Goal: Information Seeking & Learning: Learn about a topic

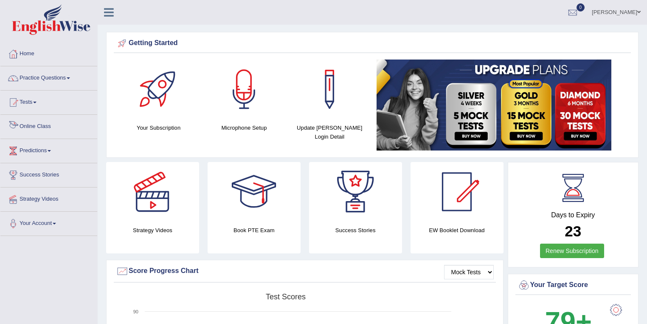
click at [48, 106] on link "Tests" at bounding box center [48, 100] width 97 height 21
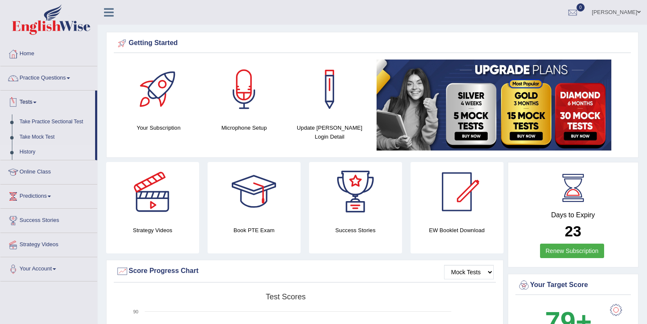
click at [32, 147] on link "History" at bounding box center [55, 151] width 79 height 15
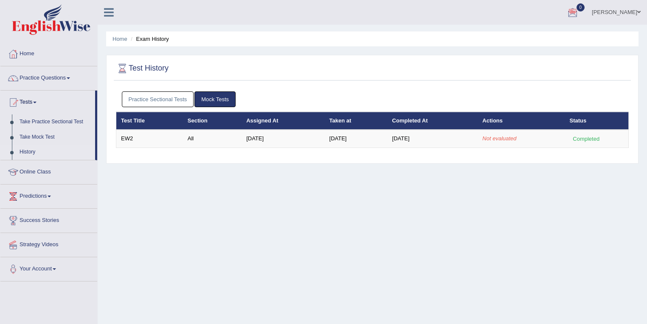
click at [505, 59] on div "Test History Practice Sectional Tests Mock Tests Test Title Section Assigned At…" at bounding box center [372, 109] width 533 height 109
click at [444, 104] on ul "Practice Sectional Tests Mock Tests" at bounding box center [373, 99] width 502 height 16
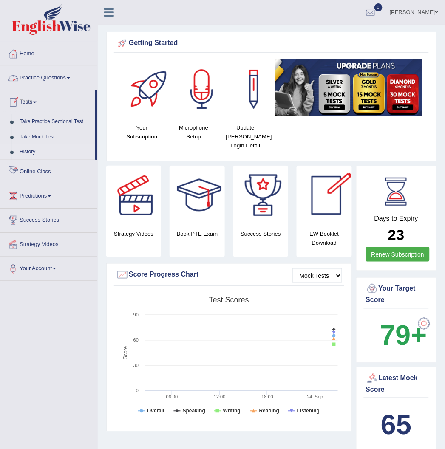
click at [35, 151] on link "History" at bounding box center [55, 151] width 79 height 15
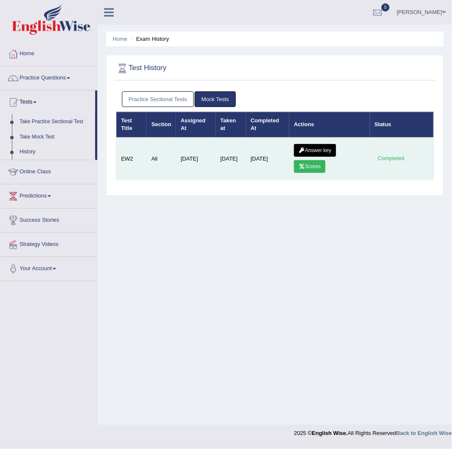
click at [309, 169] on link "Scores" at bounding box center [309, 166] width 31 height 13
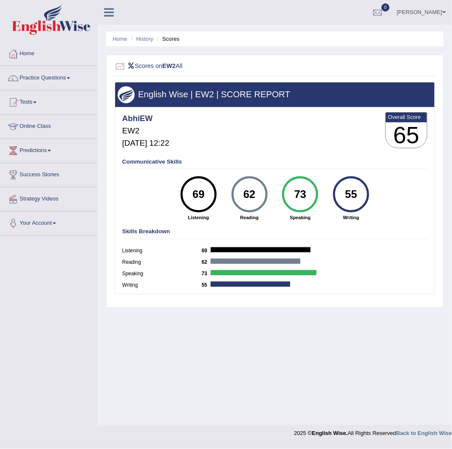
drag, startPoint x: 270, startPoint y: 194, endPoint x: 236, endPoint y: 193, distance: 33.6
click at [236, 193] on div "62 Reading" at bounding box center [249, 198] width 51 height 45
click at [210, 195] on div "69" at bounding box center [198, 194] width 26 height 31
click at [206, 205] on div "69" at bounding box center [198, 194] width 26 height 31
click at [243, 191] on div "62" at bounding box center [249, 194] width 26 height 31
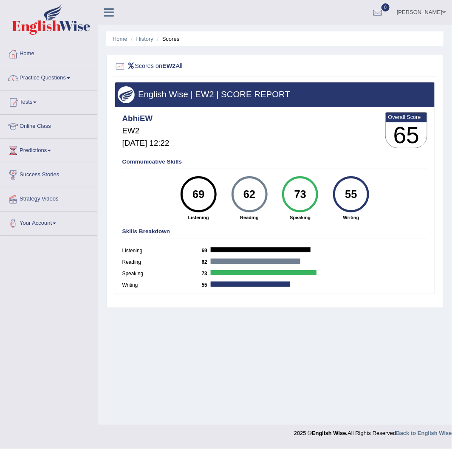
click at [305, 198] on div "73" at bounding box center [300, 194] width 26 height 31
click at [346, 198] on div "55" at bounding box center [351, 194] width 26 height 31
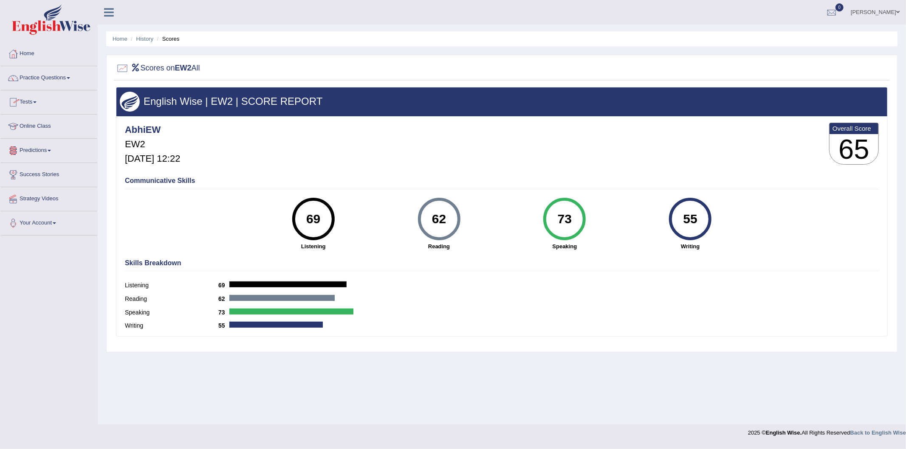
click at [40, 98] on link "Tests" at bounding box center [48, 100] width 97 height 21
click at [31, 152] on link "History" at bounding box center [55, 151] width 79 height 15
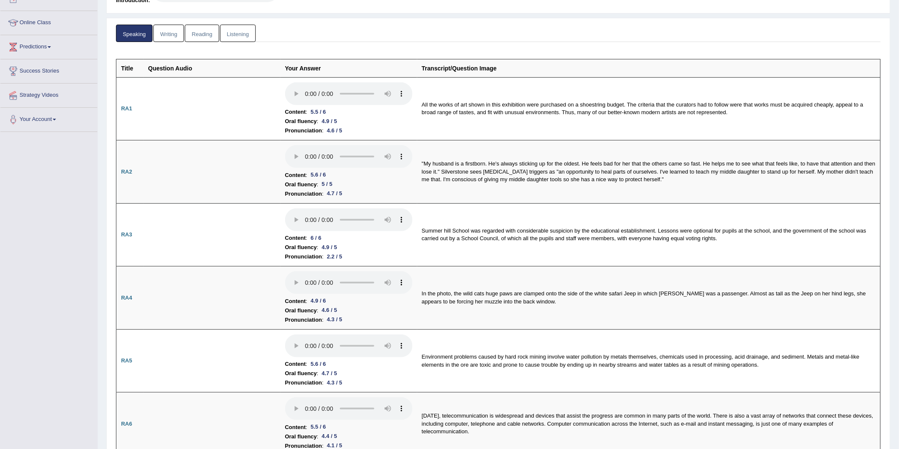
click at [161, 27] on link "Writing" at bounding box center [168, 33] width 31 height 17
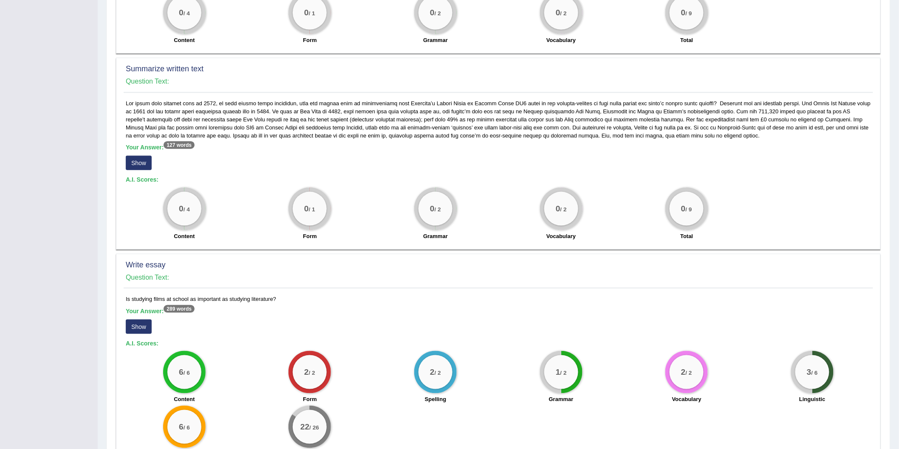
scroll to position [239, 0]
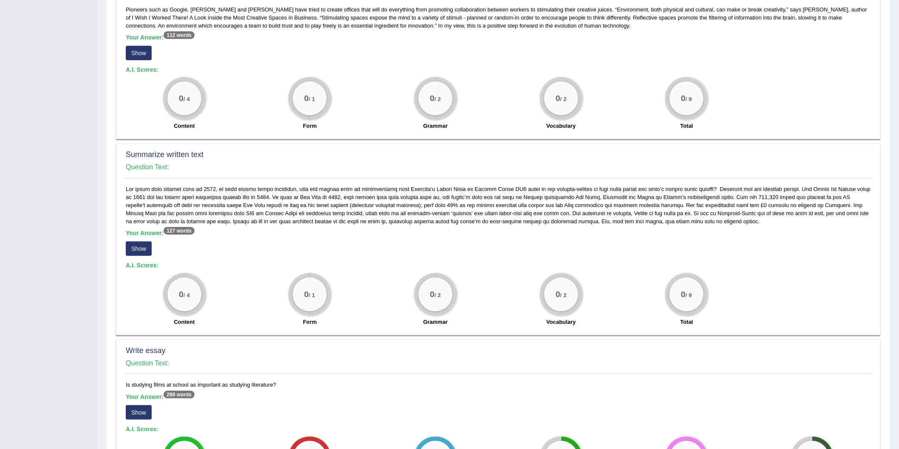
click at [135, 246] on button "Show" at bounding box center [139, 249] width 26 height 14
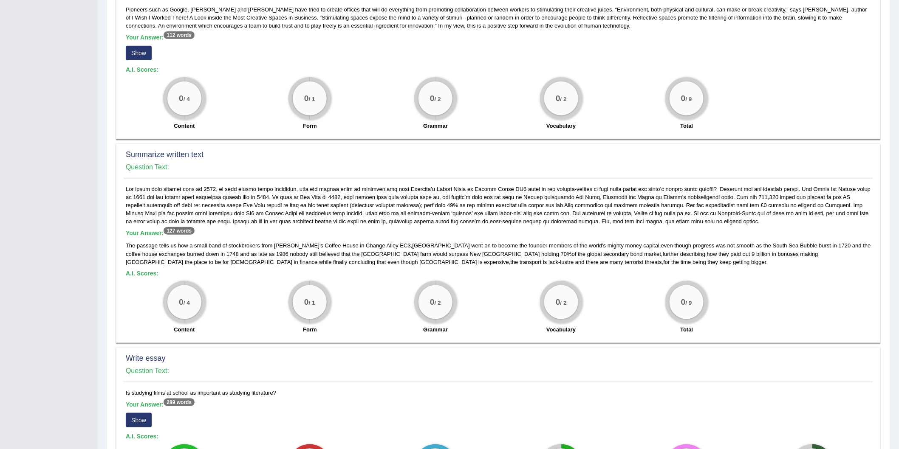
click at [128, 52] on button "Show" at bounding box center [139, 53] width 26 height 14
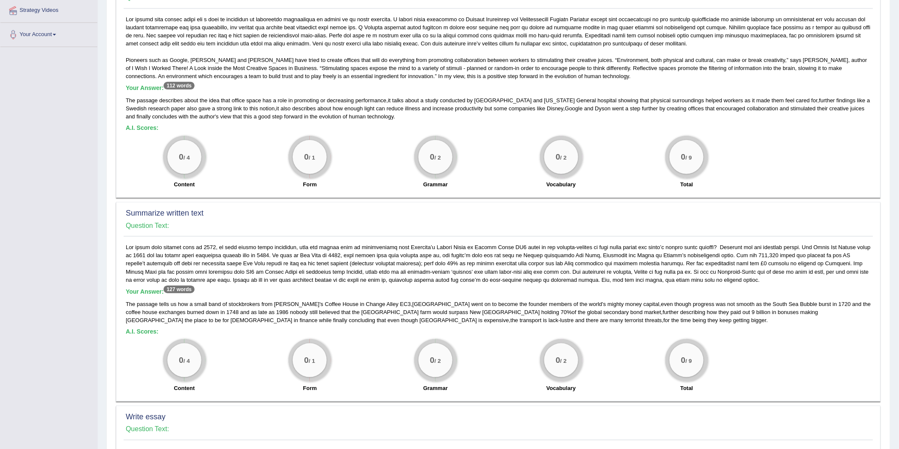
scroll to position [94, 0]
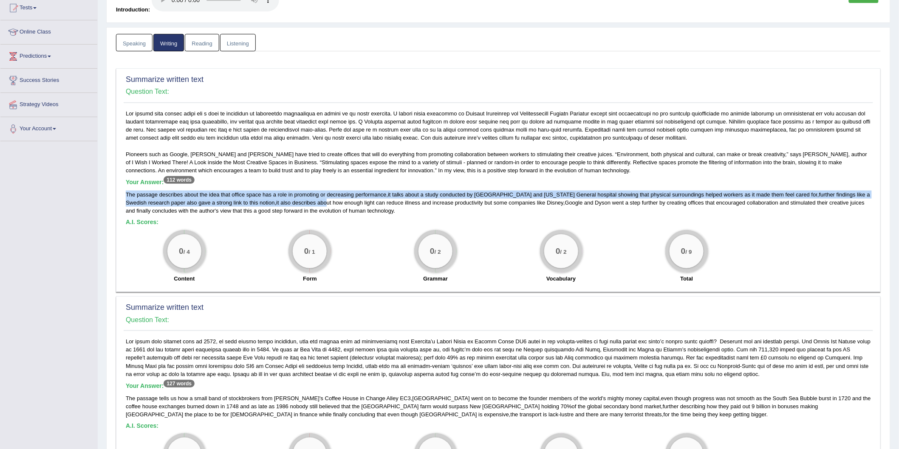
drag, startPoint x: 127, startPoint y: 195, endPoint x: 306, endPoint y: 204, distance: 179.9
click at [306, 204] on div "The passage describes about the idea that office space has a role in promoting …" at bounding box center [498, 203] width 745 height 24
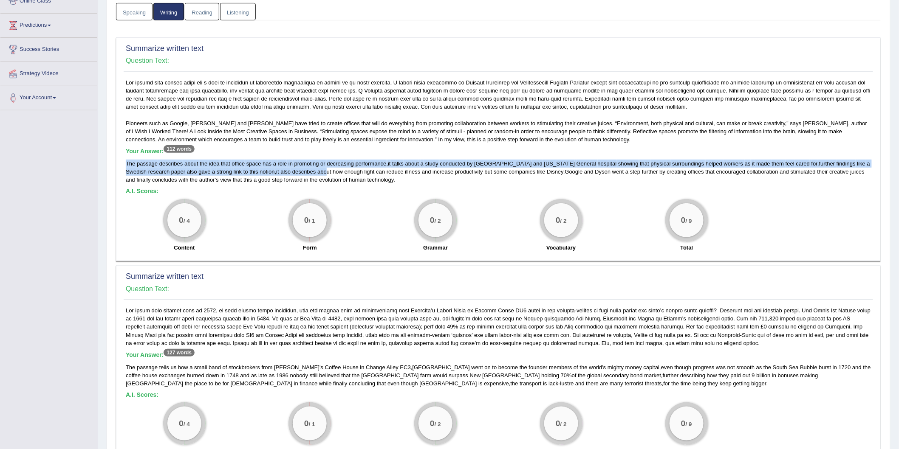
scroll to position [141, 0]
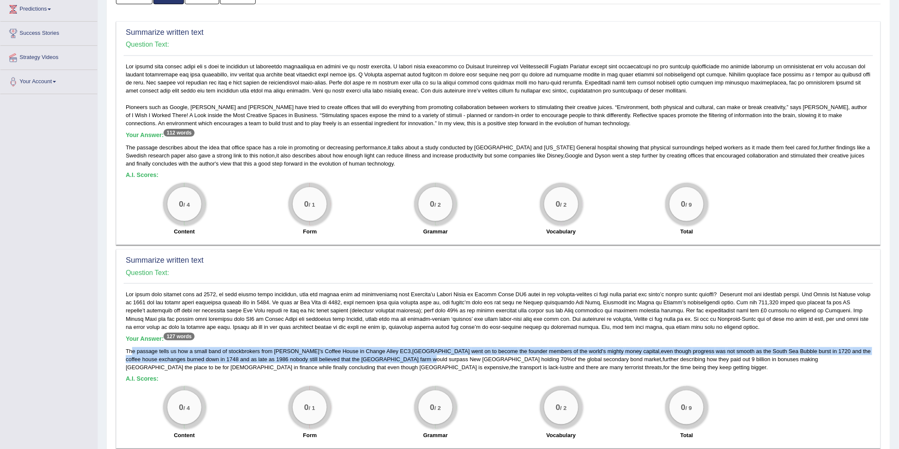
drag, startPoint x: 133, startPoint y: 351, endPoint x: 365, endPoint y: 359, distance: 232.5
click at [365, 359] on div "The passage tells us how a small band of stockbrokers from Jonathan ' s Coffee …" at bounding box center [498, 360] width 745 height 24
click at [433, 359] on span "would" at bounding box center [440, 359] width 14 height 6
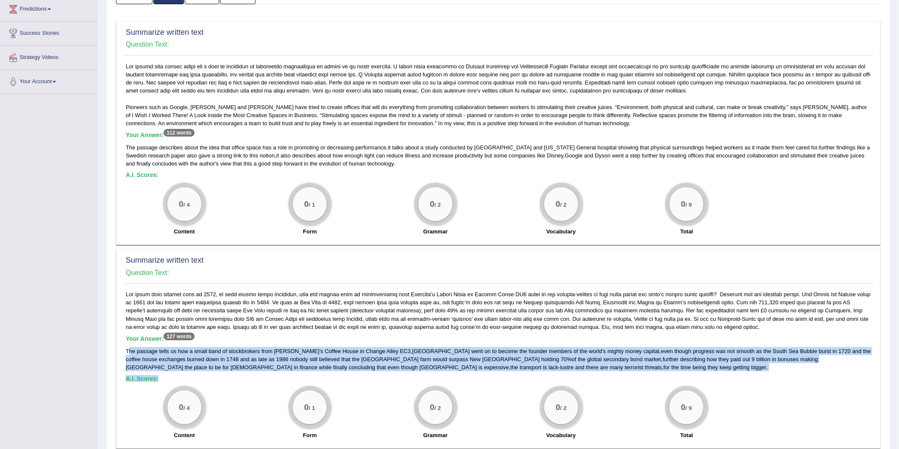
drag, startPoint x: 502, startPoint y: 370, endPoint x: 130, endPoint y: 351, distance: 372.2
click at [130, 351] on div "Your Answer: 127 words The passage tells us how a small band of stockbrokers fr…" at bounding box center [498, 367] width 749 height 153
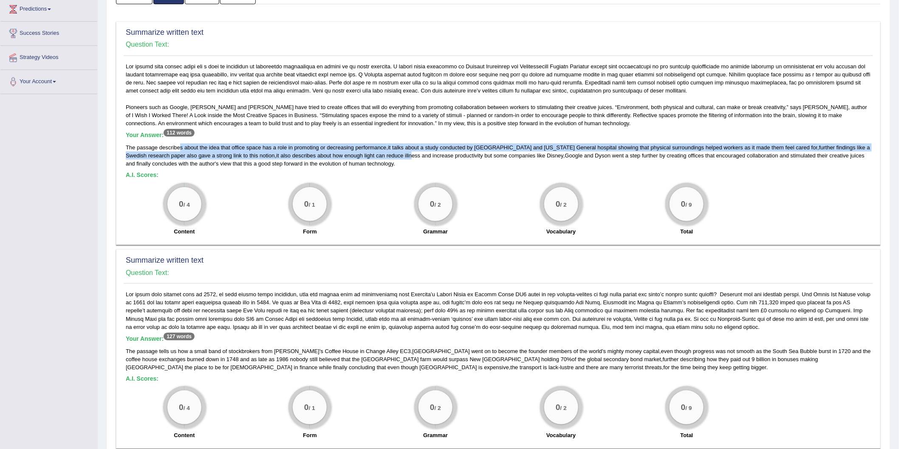
drag, startPoint x: 392, startPoint y: 158, endPoint x: 181, endPoint y: 149, distance: 211.8
click at [181, 149] on div "The passage describes about the idea that office space has a role in promoting …" at bounding box center [498, 156] width 745 height 24
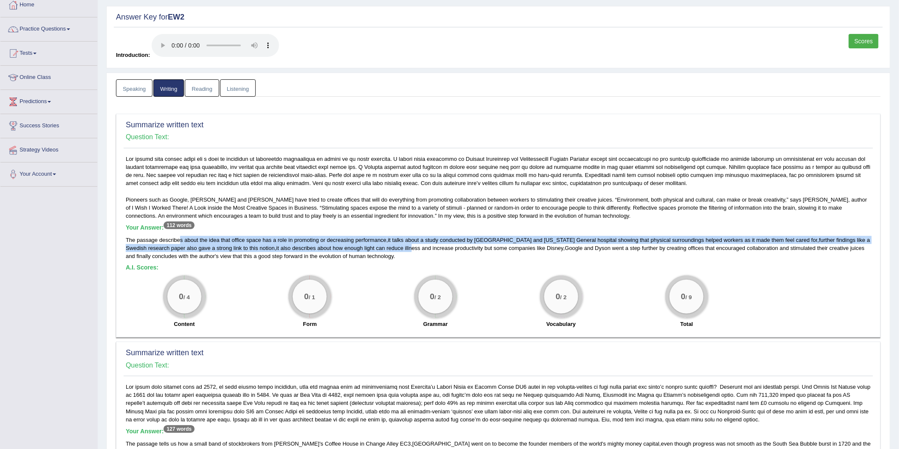
scroll to position [47, 0]
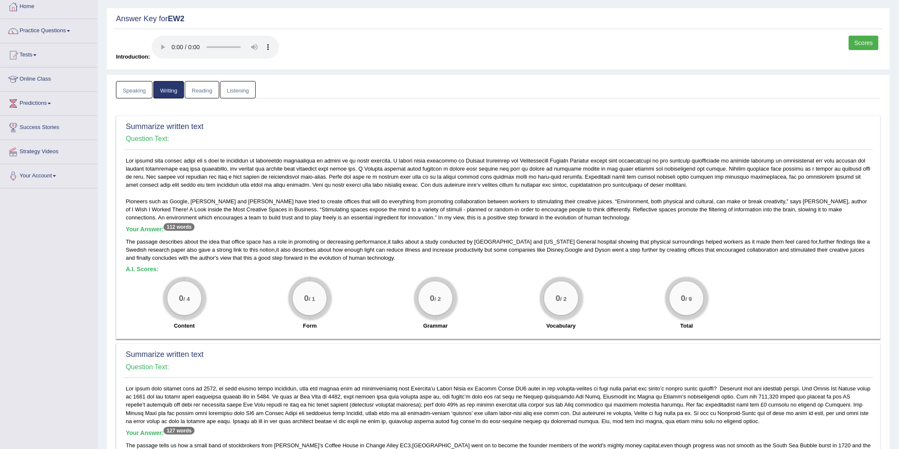
click at [199, 150] on div "Summarize written text Question Text: Pioneers such as Google, Walt Disney and …" at bounding box center [498, 228] width 765 height 224
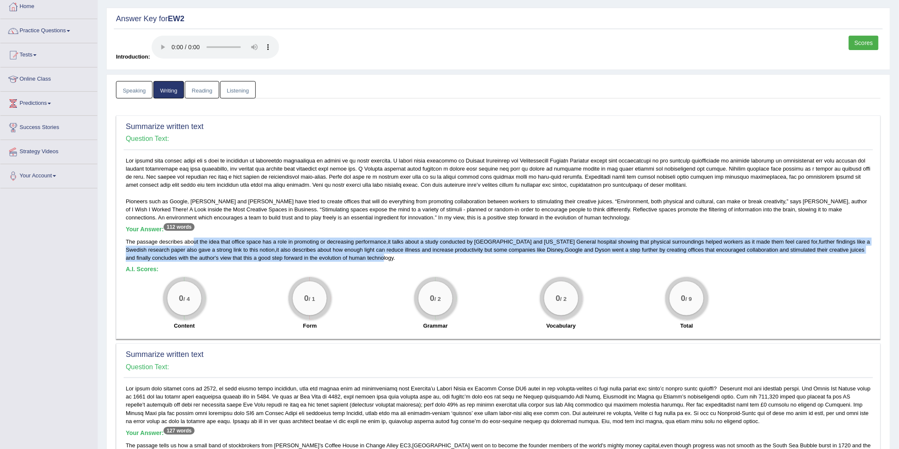
drag, startPoint x: 373, startPoint y: 258, endPoint x: 194, endPoint y: 239, distance: 179.8
click at [194, 239] on div "The passage describes about the idea that office space has a role in promoting …" at bounding box center [498, 250] width 745 height 24
click at [194, 239] on span "about" at bounding box center [191, 242] width 14 height 6
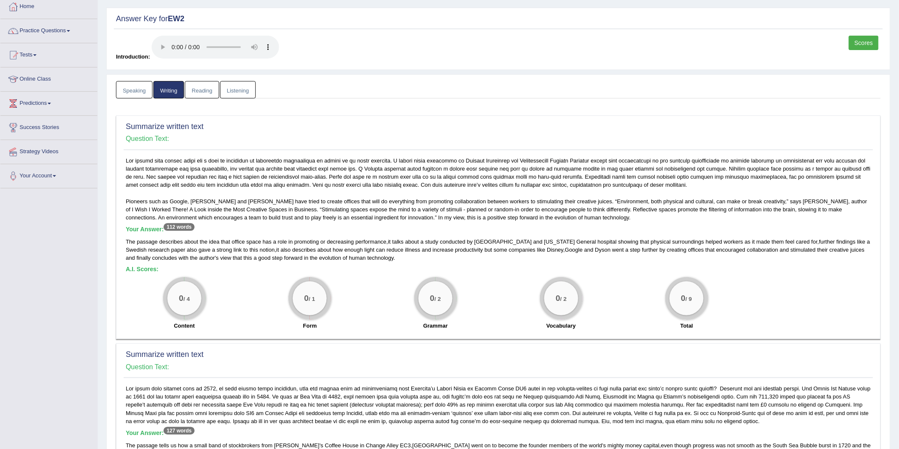
click at [227, 243] on span "that" at bounding box center [225, 242] width 9 height 6
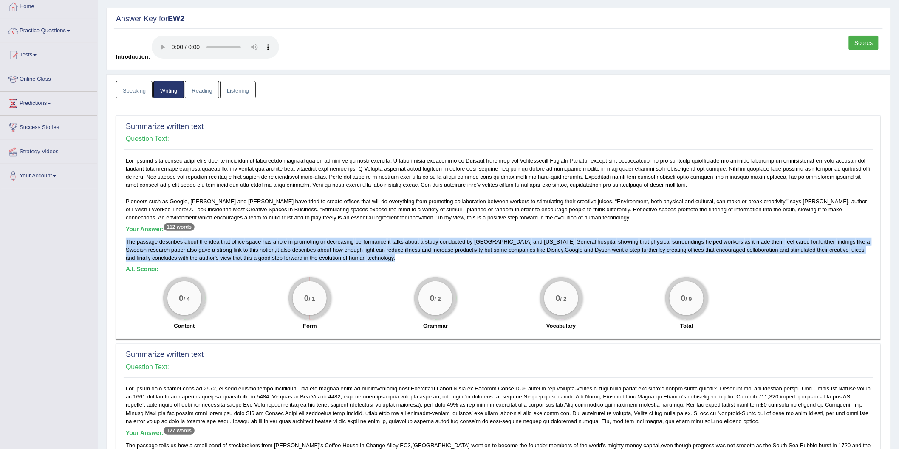
click at [227, 243] on span "that" at bounding box center [225, 242] width 9 height 6
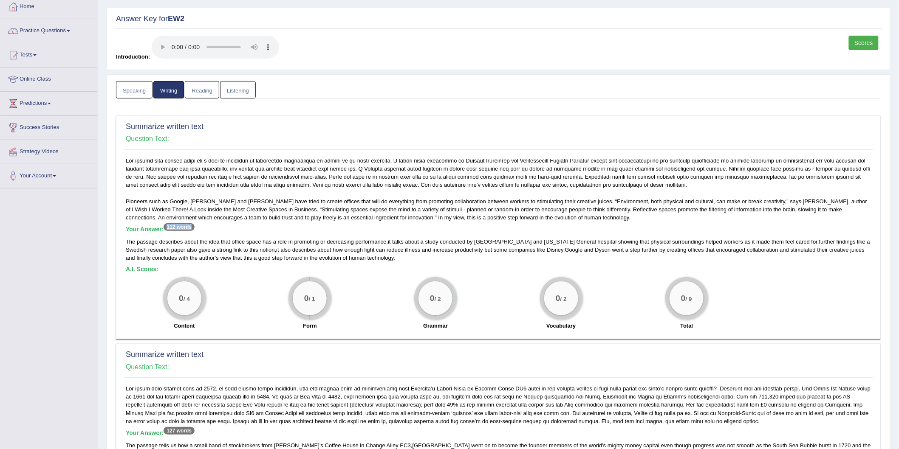
drag, startPoint x: 167, startPoint y: 226, endPoint x: 201, endPoint y: 227, distance: 34.4
click at [201, 227] on h5 "Your Answer: 112 words" at bounding box center [498, 230] width 745 height 8
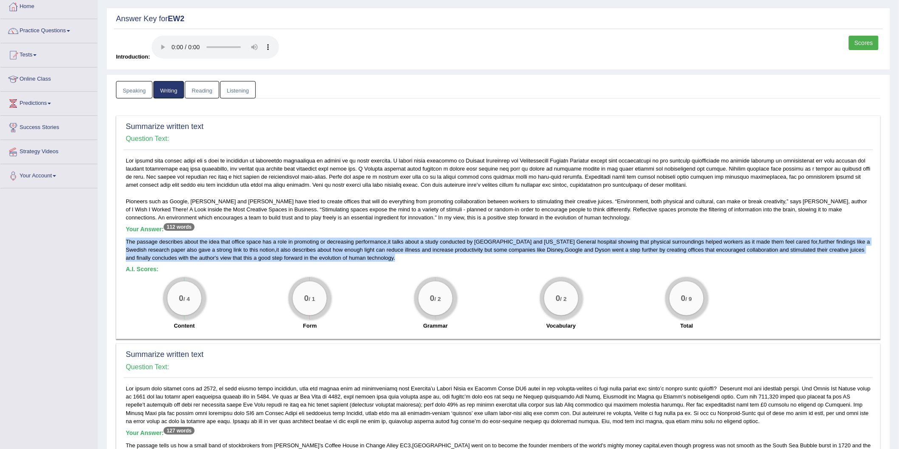
drag, startPoint x: 419, startPoint y: 259, endPoint x: 127, endPoint y: 240, distance: 292.9
click at [127, 240] on div "The passage describes about the idea that office space has a role in promoting …" at bounding box center [498, 250] width 745 height 24
click at [196, 85] on link "Reading" at bounding box center [202, 89] width 34 height 17
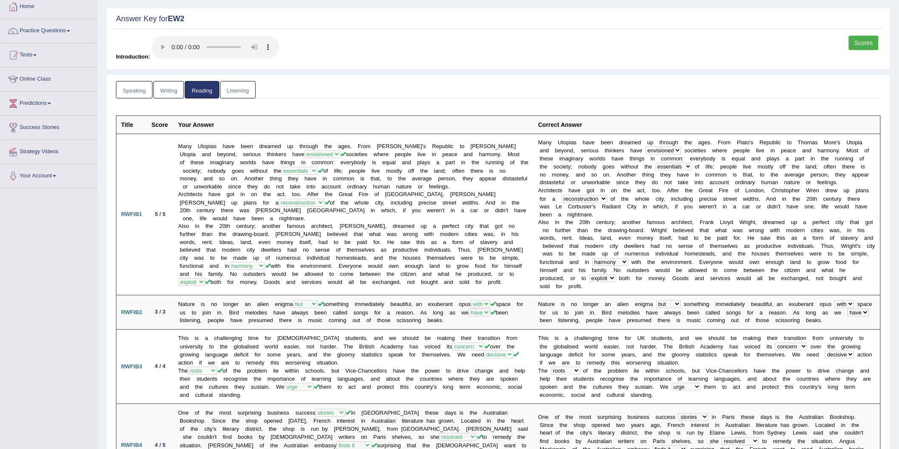
click at [164, 93] on link "Writing" at bounding box center [168, 89] width 31 height 17
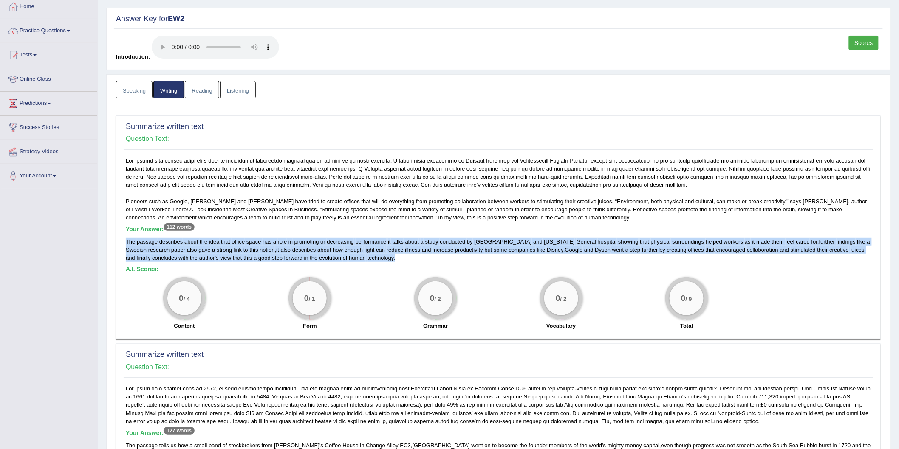
click at [133, 93] on link "Speaking" at bounding box center [134, 89] width 37 height 17
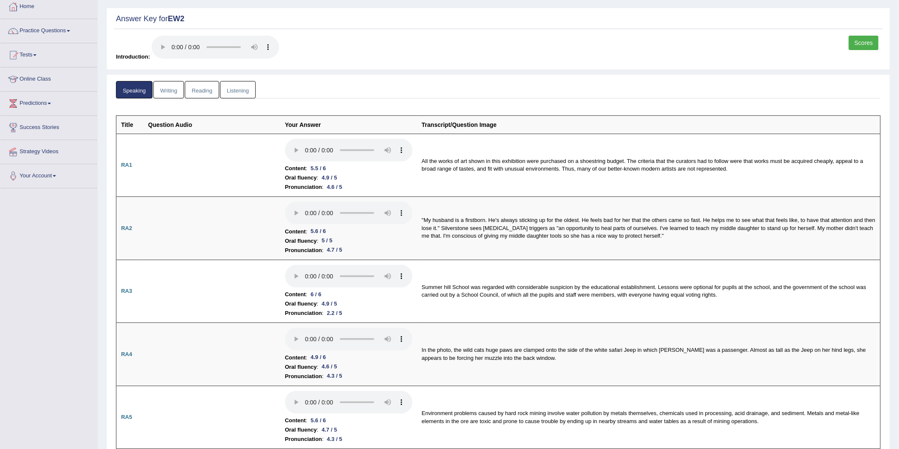
click at [172, 90] on link "Writing" at bounding box center [168, 89] width 31 height 17
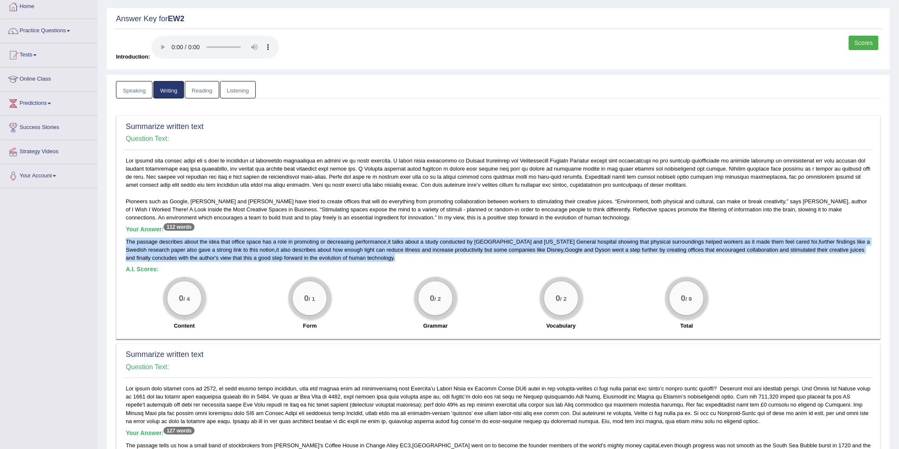
click at [138, 90] on link "Speaking" at bounding box center [134, 89] width 37 height 17
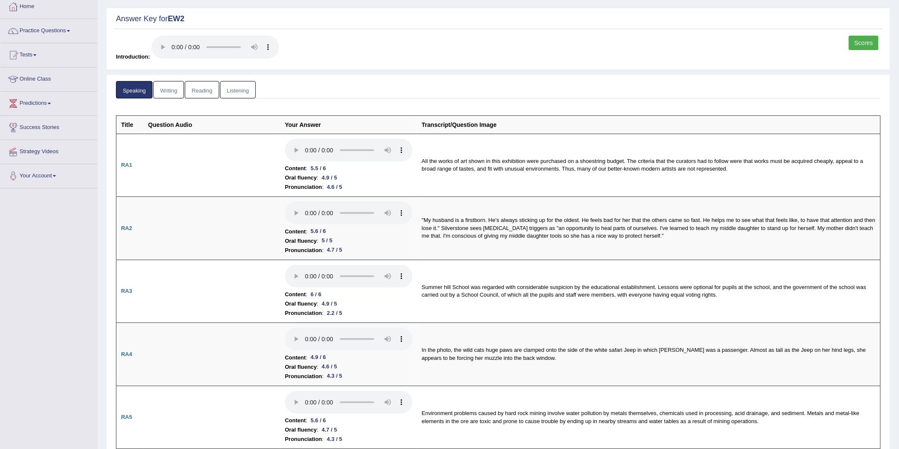
click at [175, 81] on link "Writing" at bounding box center [168, 89] width 31 height 17
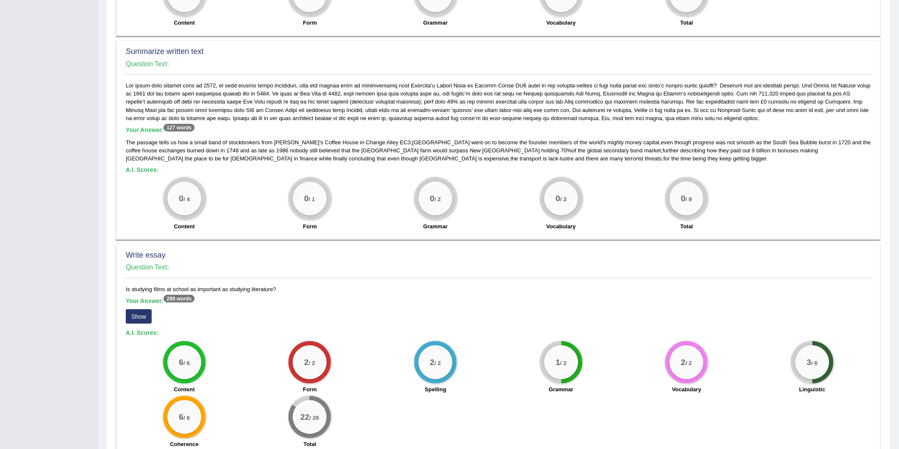
scroll to position [396, 0]
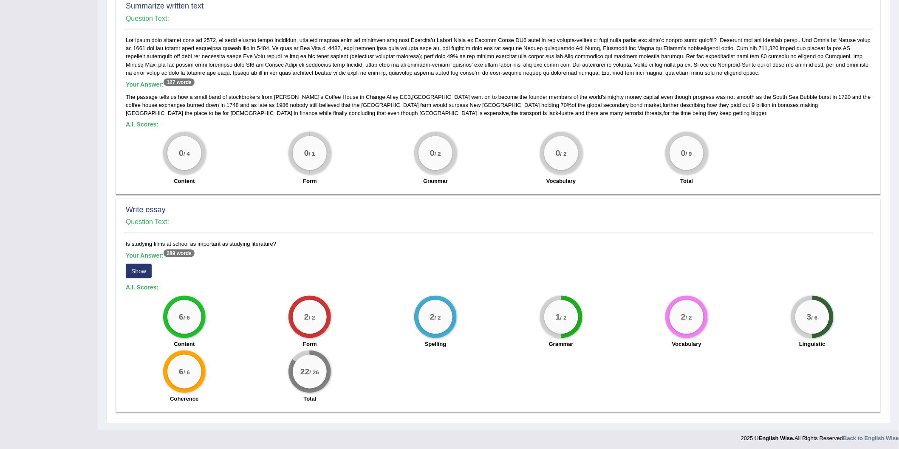
click at [125, 281] on div "Is studying films at school as important as studying literature? Your Answer: 2…" at bounding box center [498, 324] width 749 height 168
click at [138, 276] on button "Show" at bounding box center [139, 271] width 26 height 14
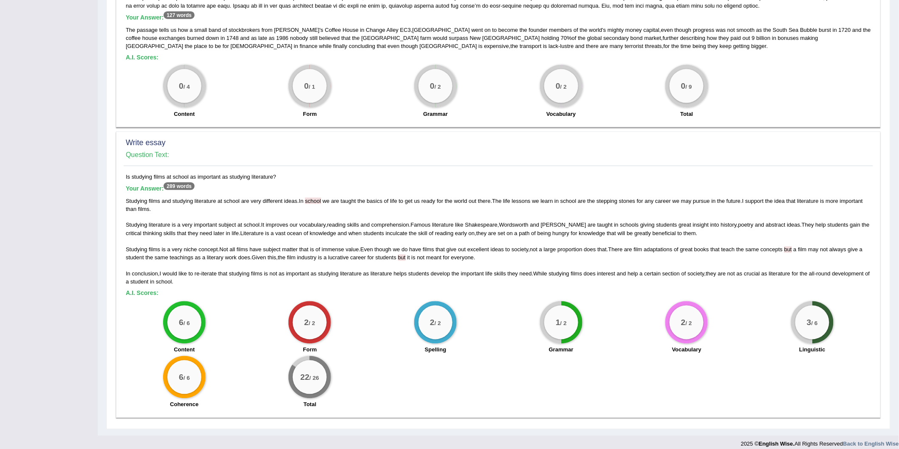
scroll to position [469, 0]
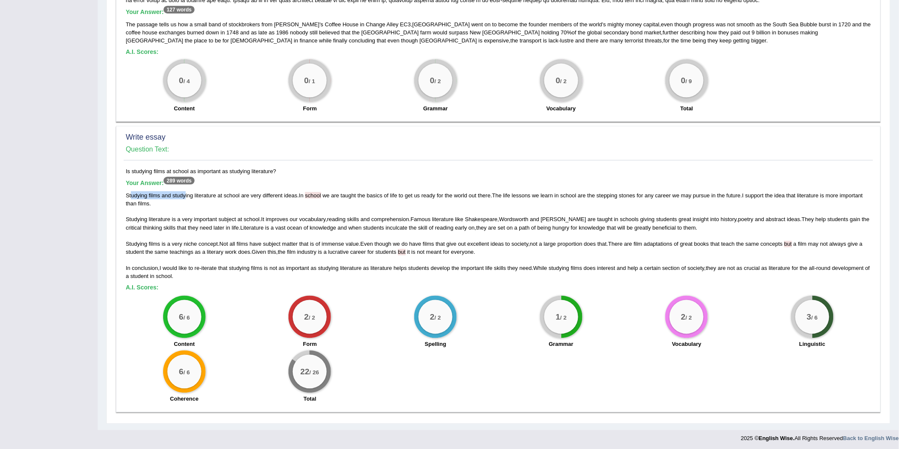
drag, startPoint x: 166, startPoint y: 196, endPoint x: 185, endPoint y: 198, distance: 19.2
click at [185, 198] on div "Studying films and studying literature at school are very different ideas . In …" at bounding box center [498, 236] width 745 height 89
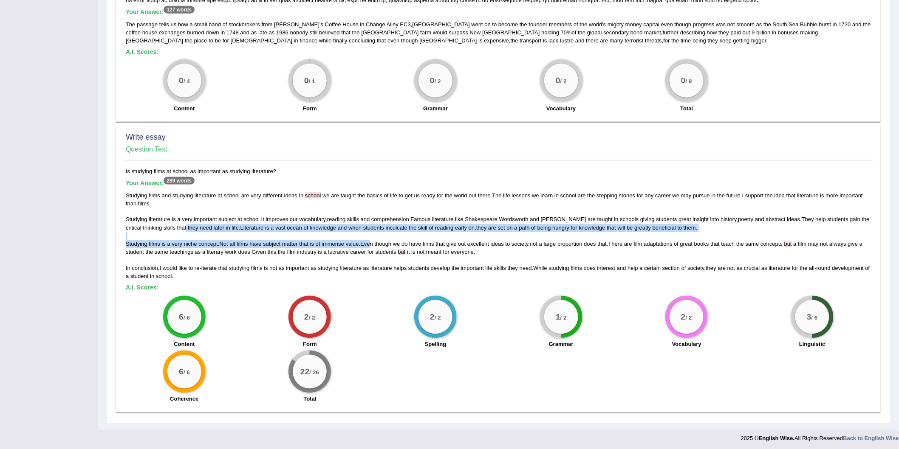
drag, startPoint x: 173, startPoint y: 224, endPoint x: 379, endPoint y: 241, distance: 205.9
click at [379, 241] on div "Studying films and studying literature at school are very different ideas . In …" at bounding box center [498, 236] width 745 height 89
click at [379, 241] on span "though" at bounding box center [383, 244] width 17 height 6
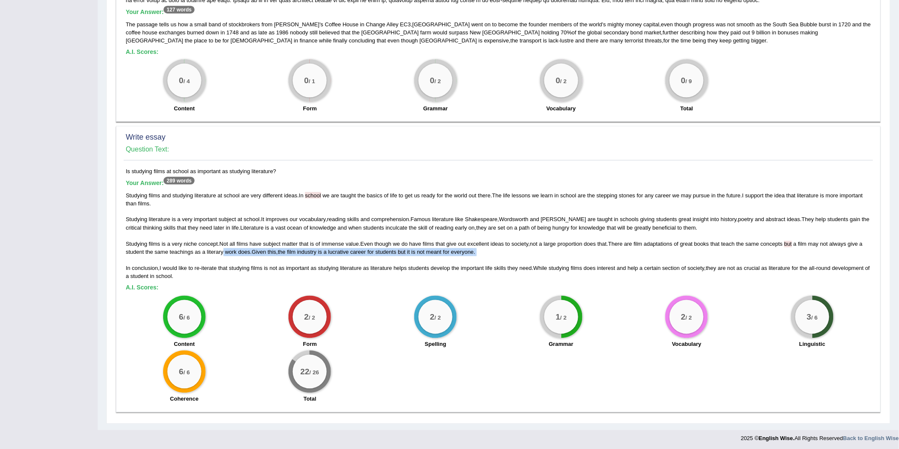
drag, startPoint x: 222, startPoint y: 253, endPoint x: 362, endPoint y: 261, distance: 140.4
click at [362, 261] on div "Studying films and studying literature at school are very different ideas . In …" at bounding box center [498, 236] width 745 height 89
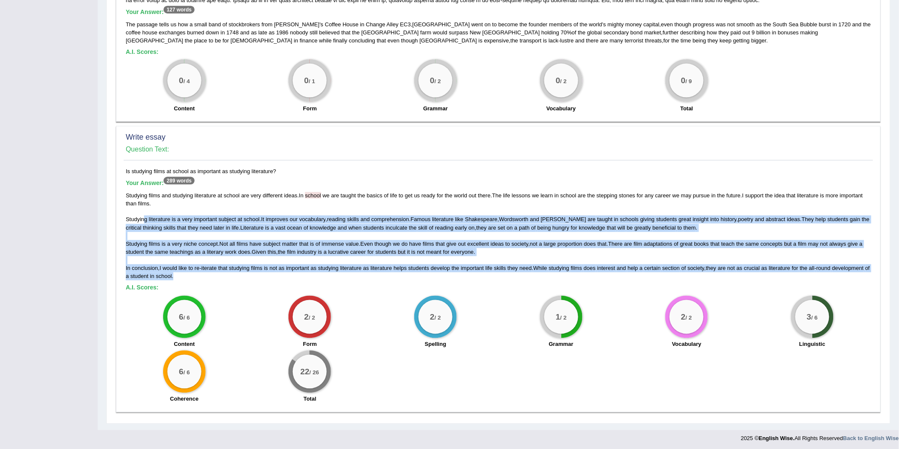
drag, startPoint x: 187, startPoint y: 273, endPoint x: 144, endPoint y: 220, distance: 68.5
click at [144, 220] on div "Studying films and studying literature at school are very different ideas . In …" at bounding box center [498, 236] width 745 height 89
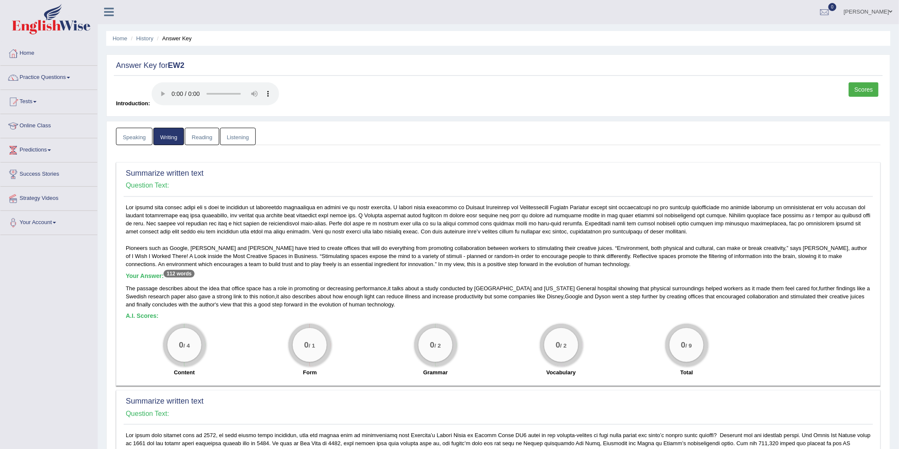
scroll to position [0, 0]
click at [150, 138] on link "Speaking" at bounding box center [134, 136] width 37 height 17
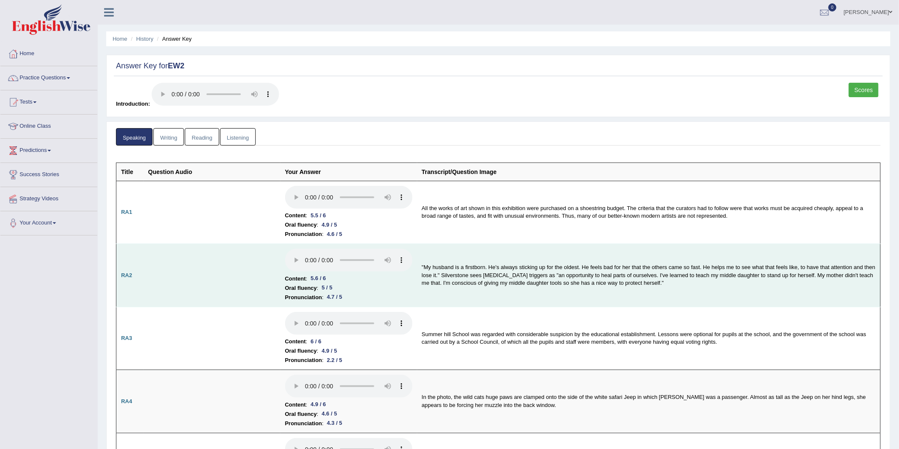
scroll to position [94, 0]
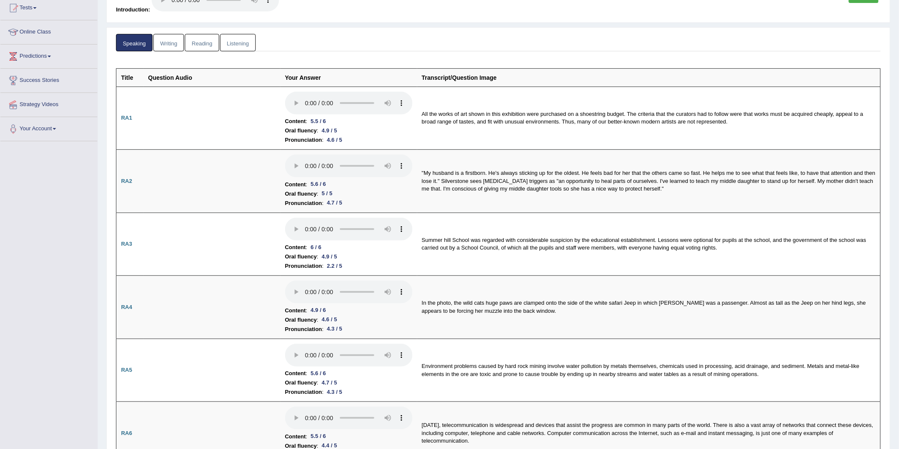
click at [170, 43] on link "Writing" at bounding box center [168, 42] width 31 height 17
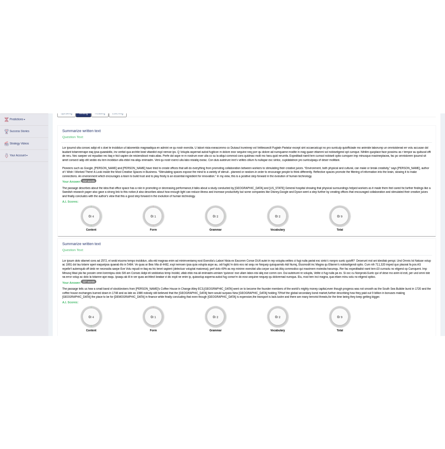
scroll to position [0, 0]
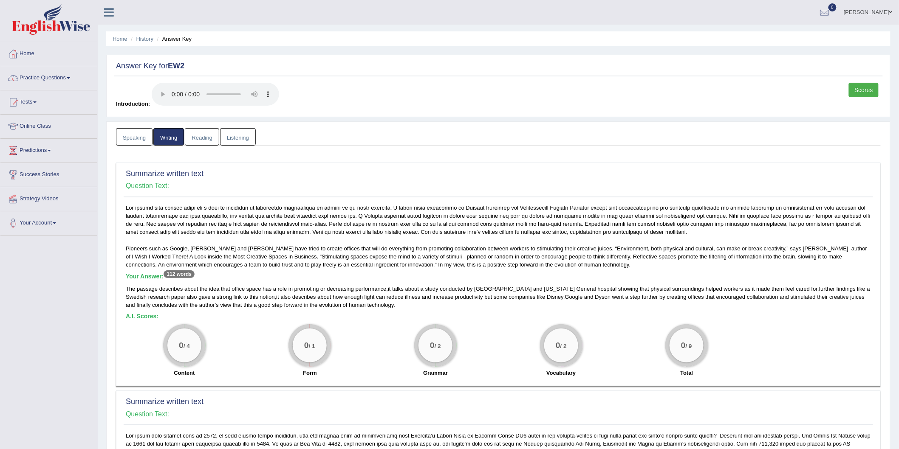
click at [134, 141] on link "Speaking" at bounding box center [134, 136] width 37 height 17
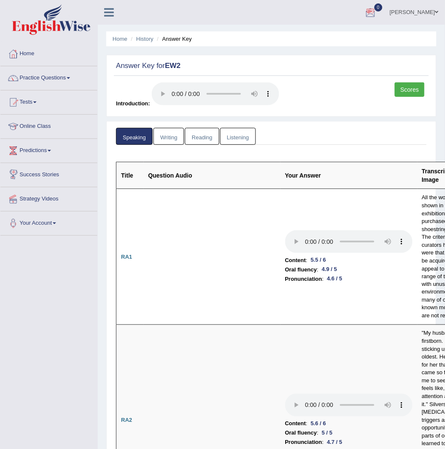
click at [412, 93] on link "Scores" at bounding box center [410, 89] width 30 height 14
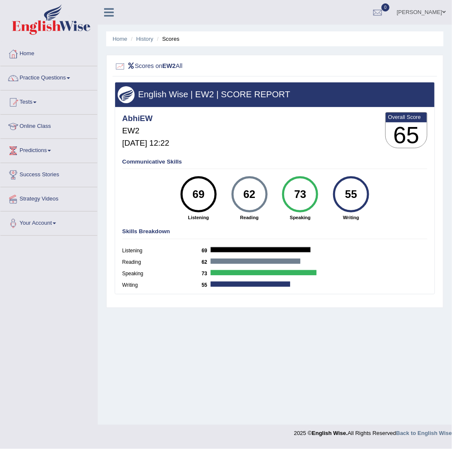
click at [237, 210] on div "62 [GEOGRAPHIC_DATA]" at bounding box center [249, 198] width 51 height 45
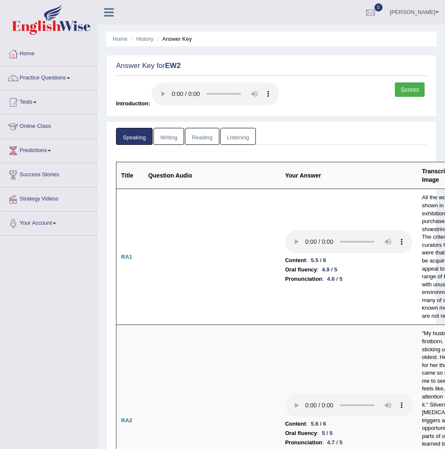
click at [203, 138] on link "Reading" at bounding box center [202, 136] width 34 height 17
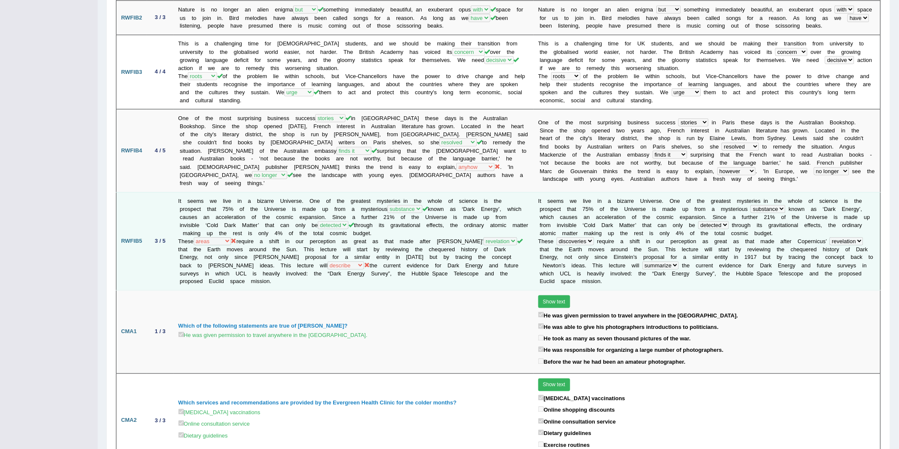
scroll to position [425, 0]
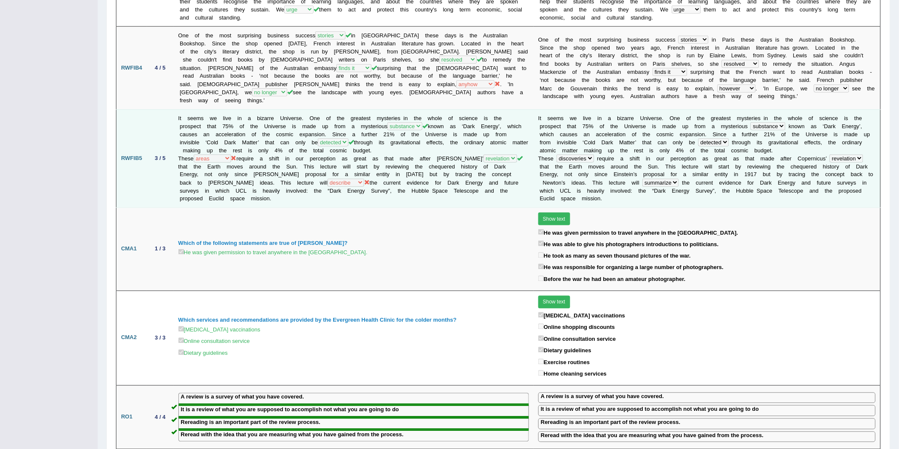
click at [246, 151] on td "It seems we live in a bizarre Universe. One of the greatest mysteries in the wh…" at bounding box center [354, 159] width 360 height 98
drag, startPoint x: 275, startPoint y: 167, endPoint x: 330, endPoint y: 169, distance: 54.4
click at [330, 169] on td "It seems we live in a bizarre Universe. One of the greatest mysteries in the wh…" at bounding box center [354, 159] width 360 height 98
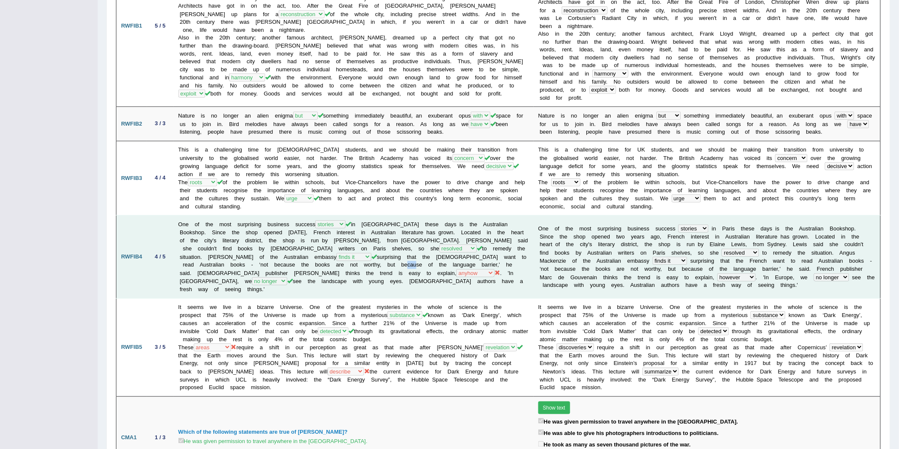
drag, startPoint x: 339, startPoint y: 261, endPoint x: 437, endPoint y: 272, distance: 98.3
click at [380, 264] on td "One of the most surprising business success histories reports stories tales in …" at bounding box center [354, 257] width 360 height 83
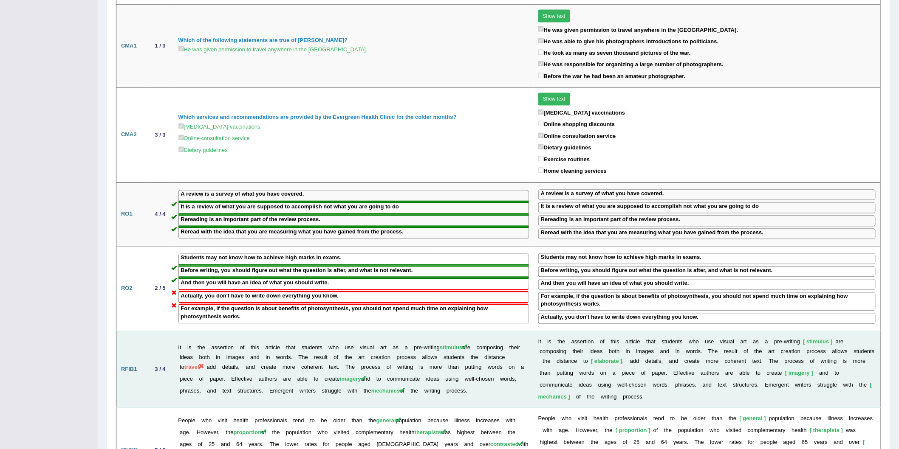
scroll to position [708, 0]
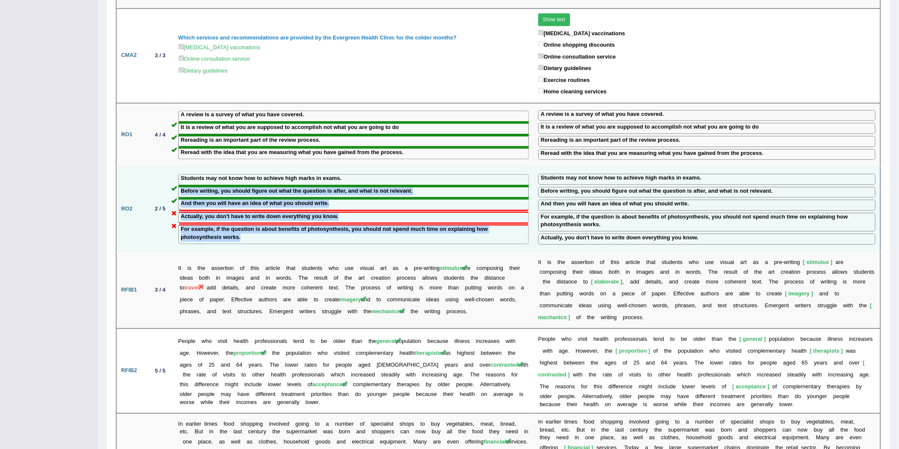
drag, startPoint x: 322, startPoint y: 169, endPoint x: 488, endPoint y: 220, distance: 173.2
click at [444, 220] on td "Students may not know how to achieve high marks in exams. Before writing, you s…" at bounding box center [354, 209] width 360 height 85
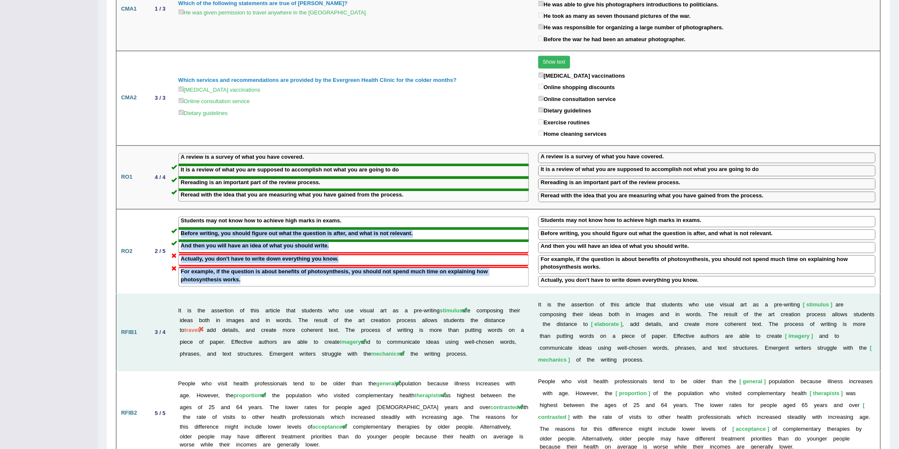
scroll to position [664, 0]
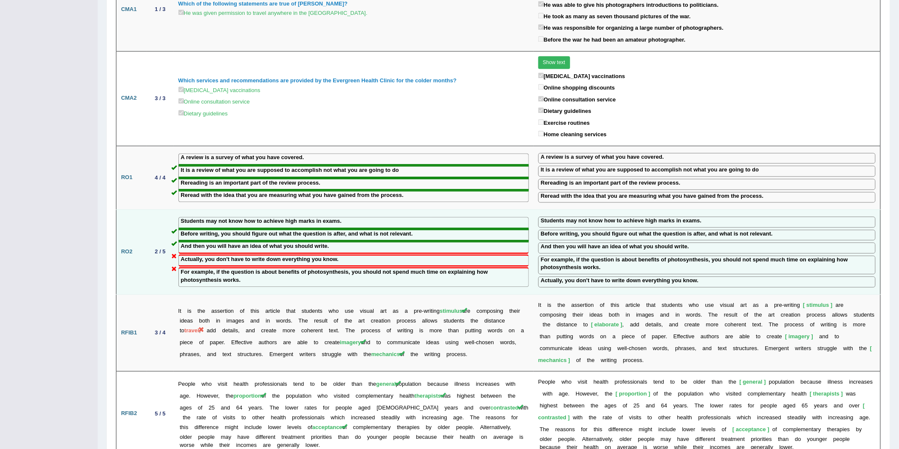
click at [356, 277] on td "Students may not know how to achieve high marks in exams. Before writing, you s…" at bounding box center [354, 252] width 360 height 85
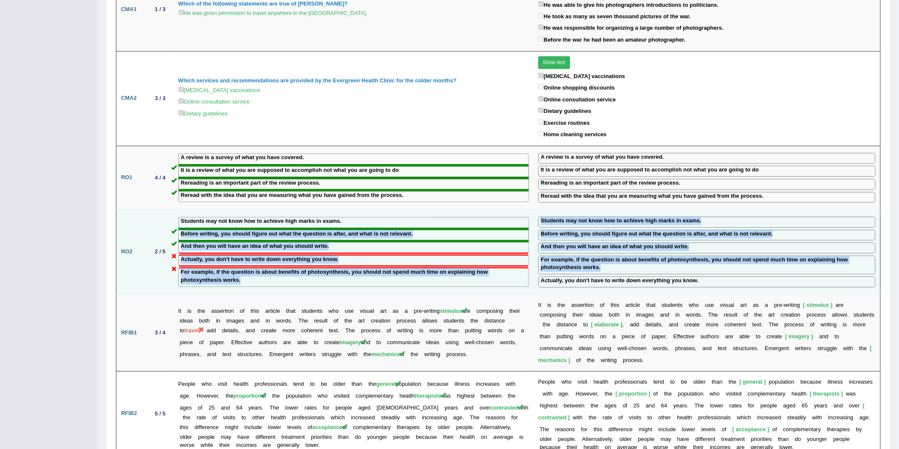
drag, startPoint x: 523, startPoint y: 209, endPoint x: 594, endPoint y: 260, distance: 86.8
click at [444, 260] on tr "RO2 2 / 5 Students may not know how to achieve high marks in exams. Before writ…" at bounding box center [498, 252] width 764 height 85
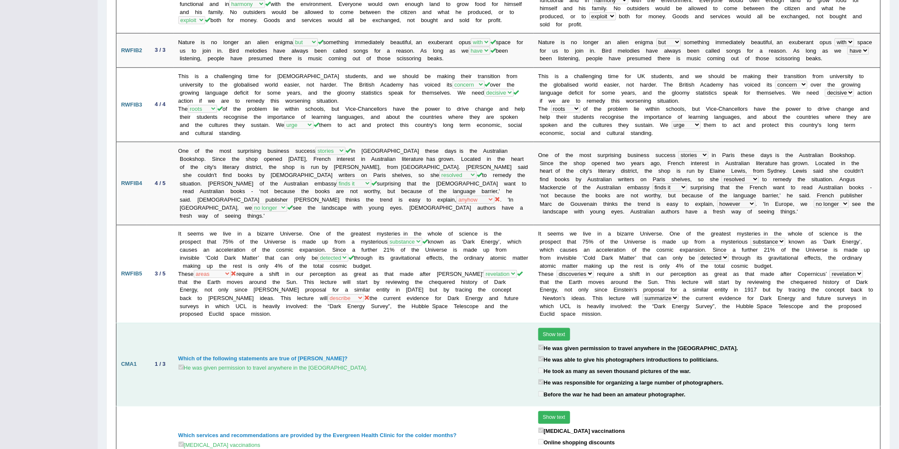
scroll to position [377, 0]
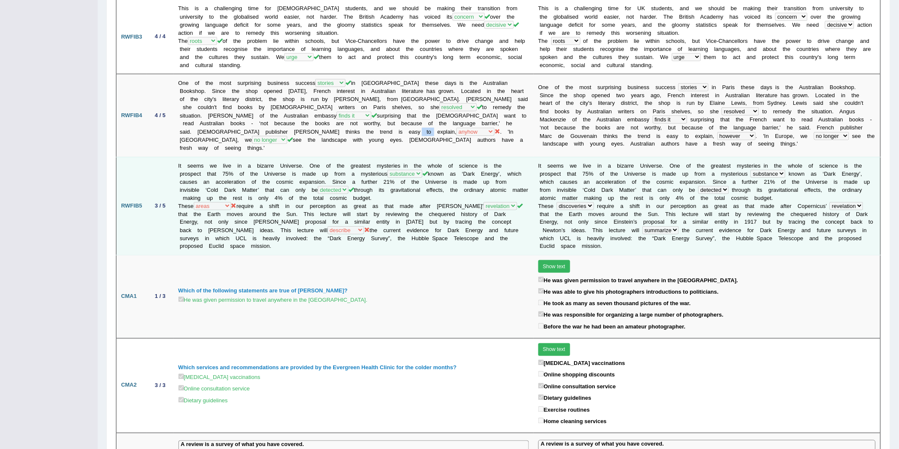
drag, startPoint x: 351, startPoint y: 127, endPoint x: 319, endPoint y: 151, distance: 39.8
click at [356, 130] on td "One of the most surprising business success histories reports stories tales in …" at bounding box center [354, 115] width 360 height 83
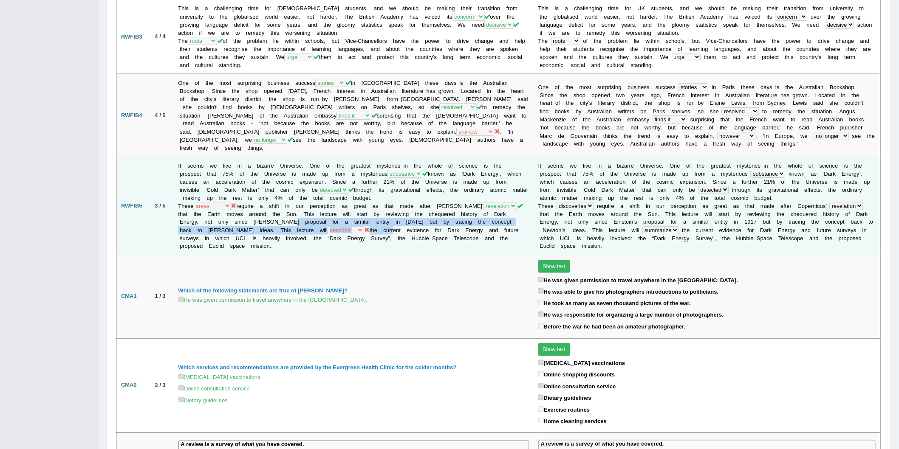
drag, startPoint x: 277, startPoint y: 209, endPoint x: 343, endPoint y: 215, distance: 65.7
click at [343, 215] on td "It seems we live in a bizarre Universe. One of the greatest mysteries in the wh…" at bounding box center [354, 206] width 360 height 98
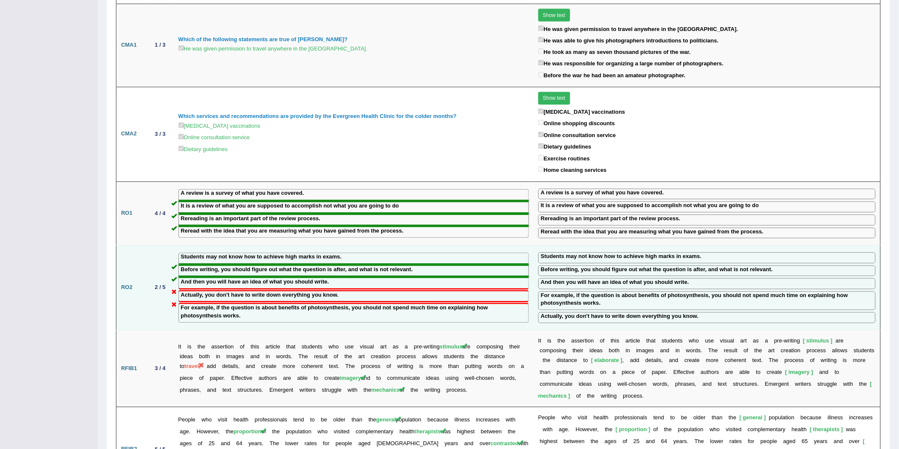
scroll to position [708, 0]
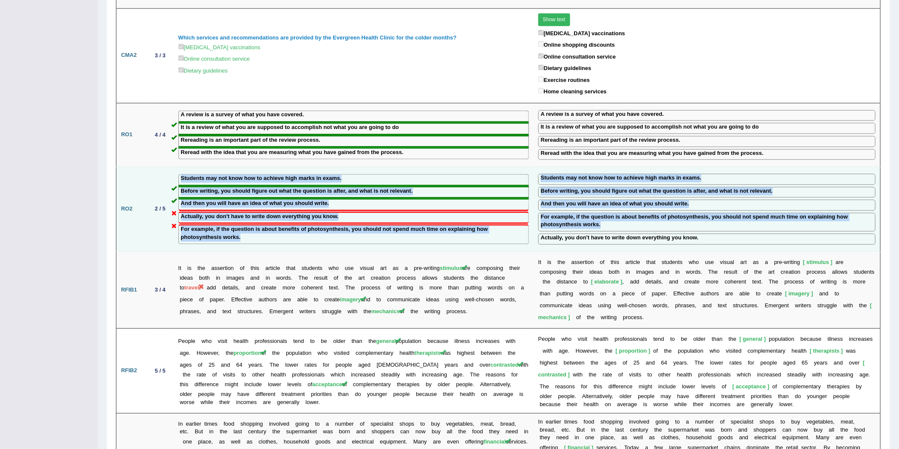
drag, startPoint x: 176, startPoint y: 164, endPoint x: 525, endPoint y: 217, distance: 353.3
click at [444, 217] on tr "RO2 2 / 5 Students may not know how to achieve high marks in exams. Before writ…" at bounding box center [498, 209] width 764 height 85
click at [444, 213] on label "For example, if the question is about benefits of photosynthesis, you should no…" at bounding box center [707, 221] width 332 height 16
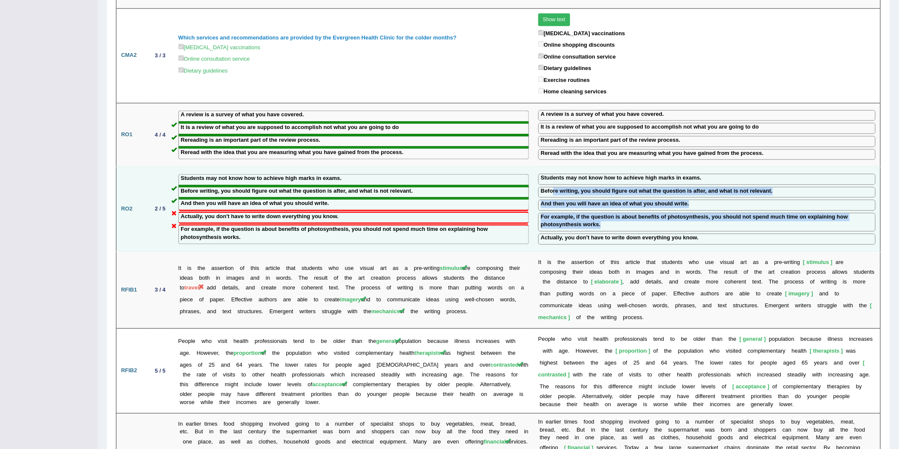
drag, startPoint x: 664, startPoint y: 203, endPoint x: 698, endPoint y: 207, distance: 33.8
click at [444, 207] on td "Students may not know how to achieve high marks in exams. Before writing, you s…" at bounding box center [707, 209] width 347 height 85
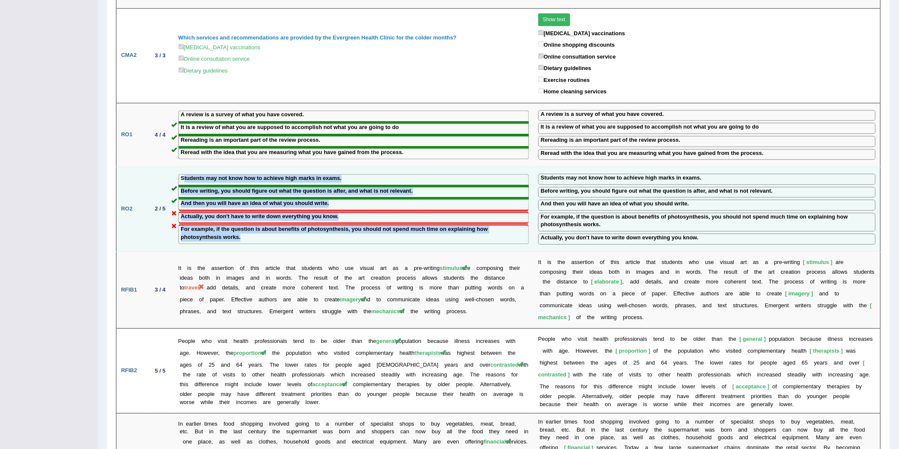
drag, startPoint x: 184, startPoint y: 165, endPoint x: 449, endPoint y: 215, distance: 269.4
click at [444, 215] on td "Students may not know how to achieve high marks in exams. Before writing, you s…" at bounding box center [354, 209] width 360 height 85
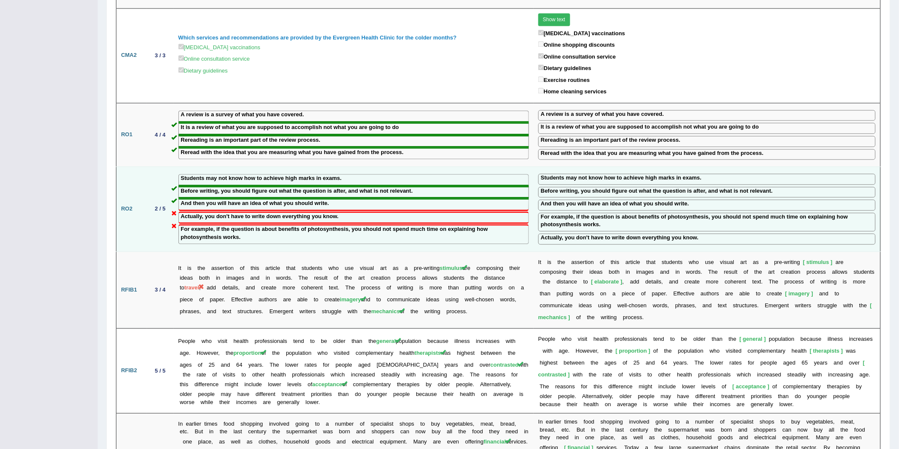
click at [444, 213] on label "For example, if the question is about benefits of photosynthesis, you should no…" at bounding box center [707, 221] width 332 height 16
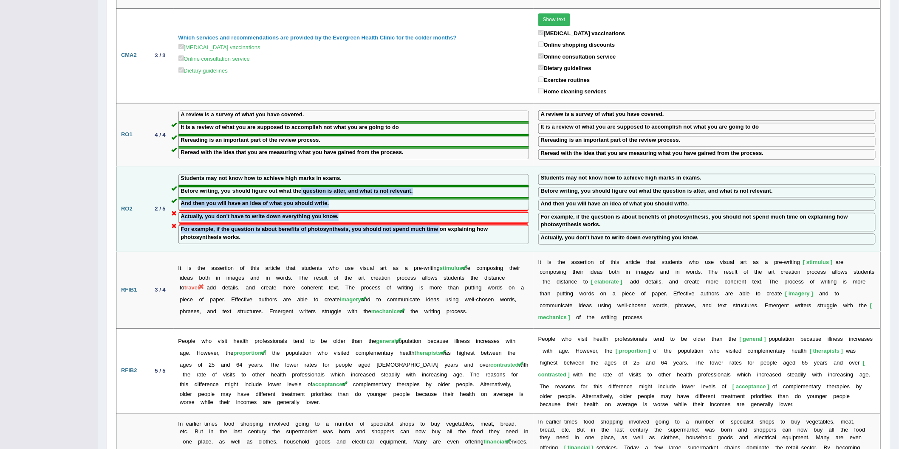
drag, startPoint x: 306, startPoint y: 174, endPoint x: 440, endPoint y: 212, distance: 139.4
click at [440, 212] on td "Students may not know how to achieve high marks in exams. Before writing, you s…" at bounding box center [354, 209] width 360 height 85
click at [348, 212] on div "Actually, you don't have to write down everything you know." at bounding box center [353, 218] width 350 height 13
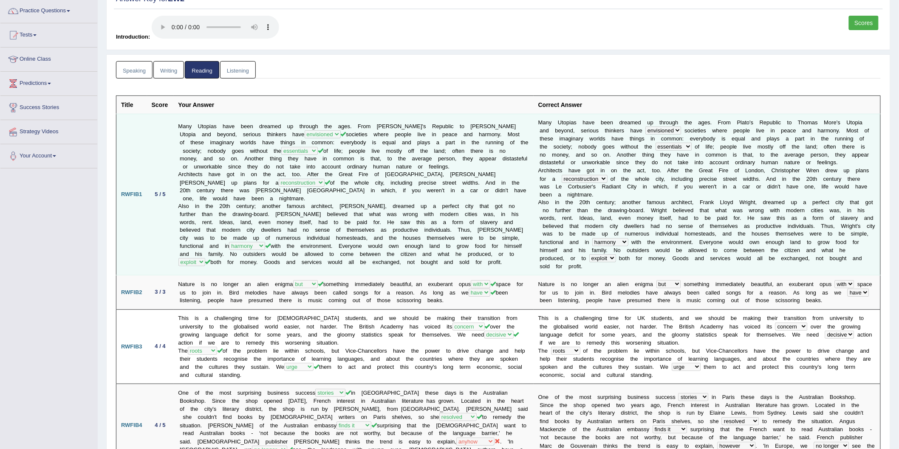
scroll to position [0, 0]
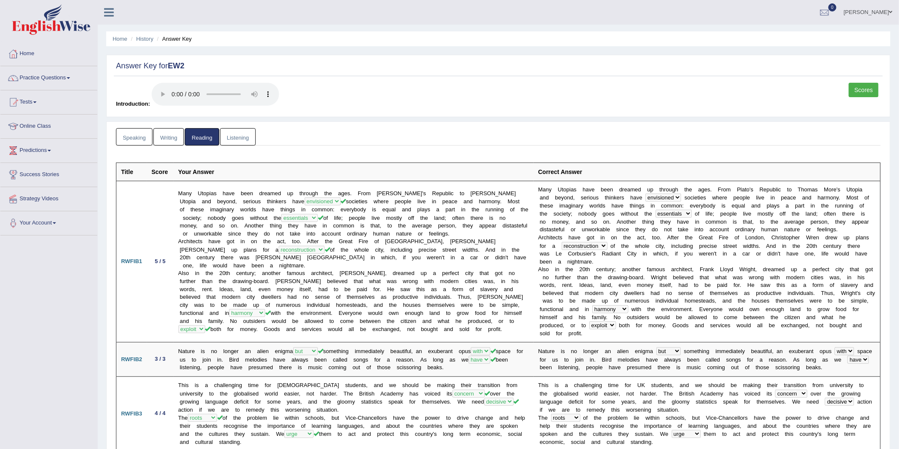
click at [176, 142] on link "Writing" at bounding box center [168, 136] width 31 height 17
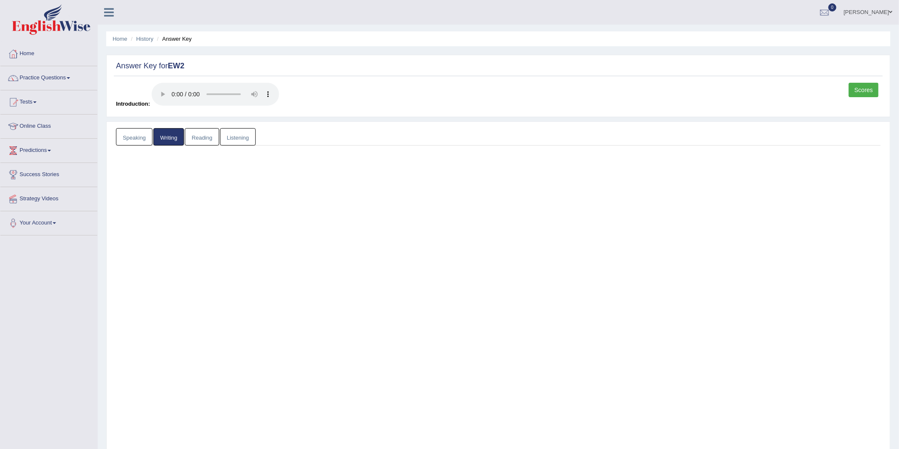
click at [196, 139] on link "Reading" at bounding box center [202, 136] width 34 height 17
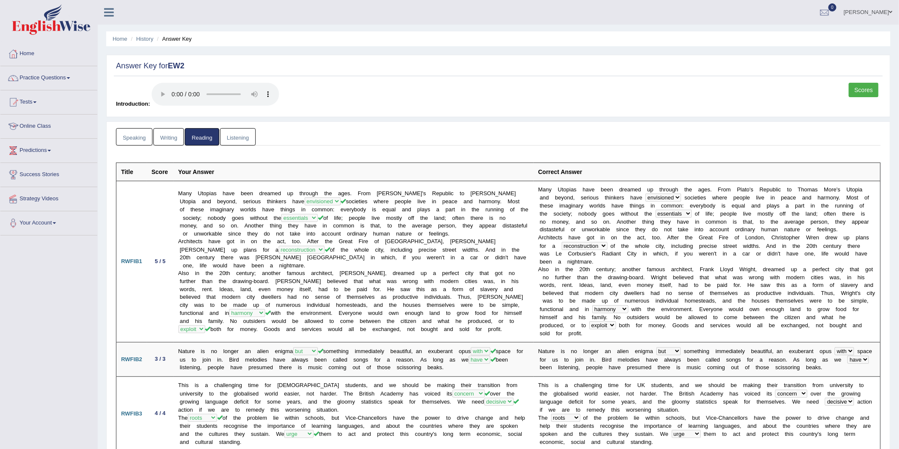
click at [141, 134] on link "Speaking" at bounding box center [134, 136] width 37 height 17
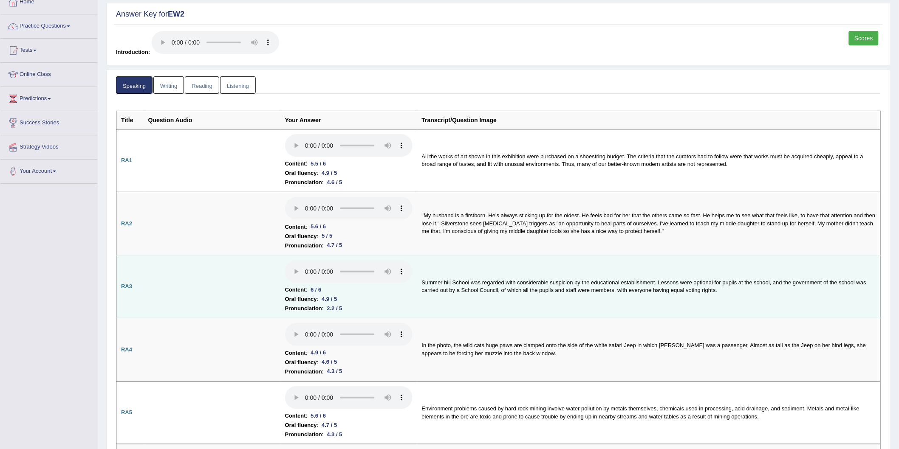
scroll to position [94, 0]
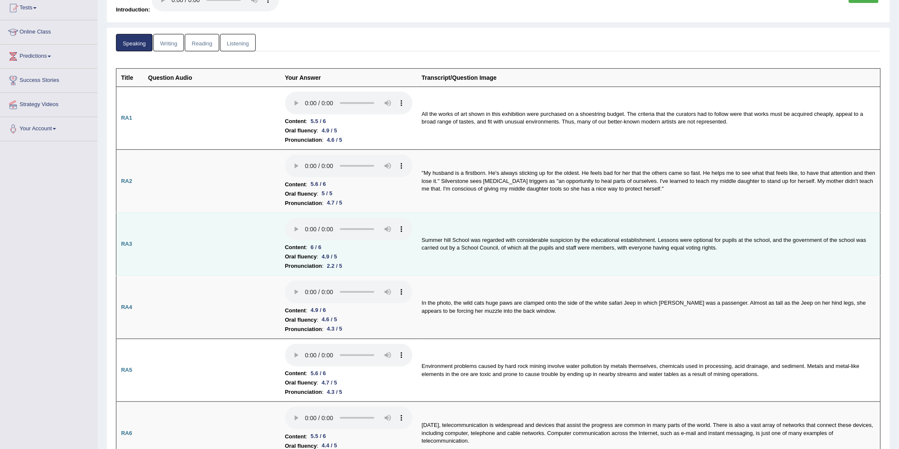
click at [333, 250] on li "Content : 6 / 6" at bounding box center [348, 247] width 127 height 9
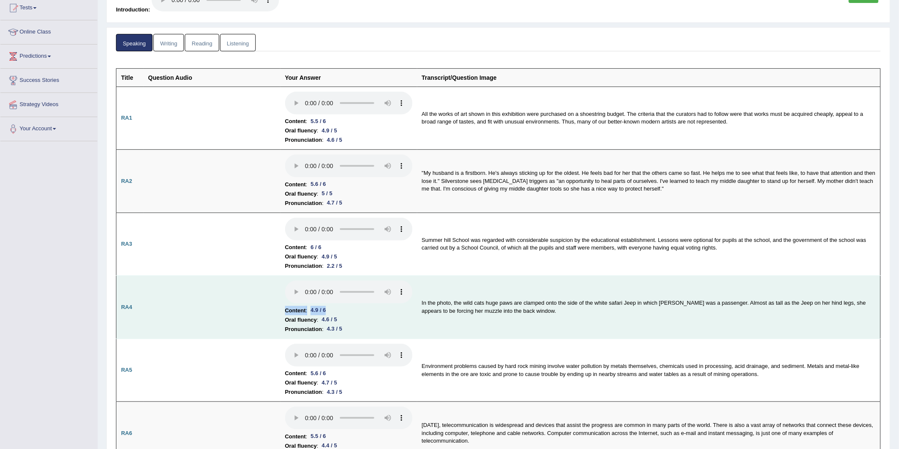
click at [333, 306] on td "Content : 4.9 / 6 Oral fluency : 4.6 / 5 Pronunciation : 4.3 / 5" at bounding box center [348, 307] width 137 height 63
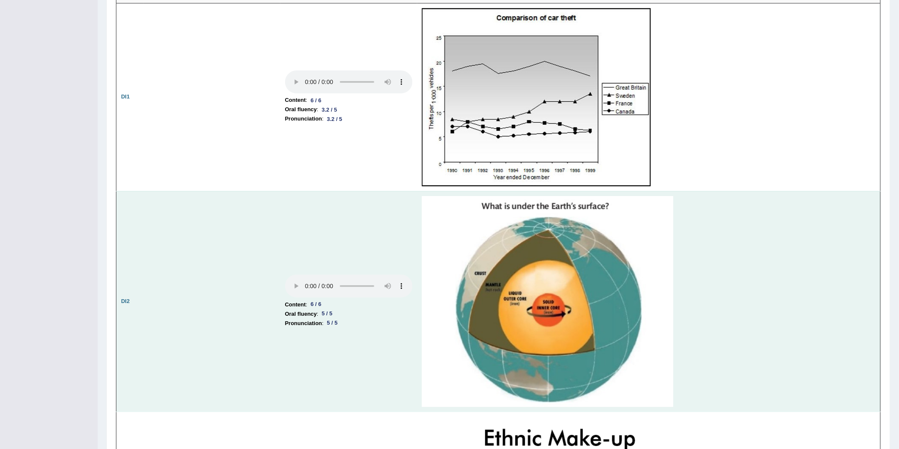
scroll to position [1227, 0]
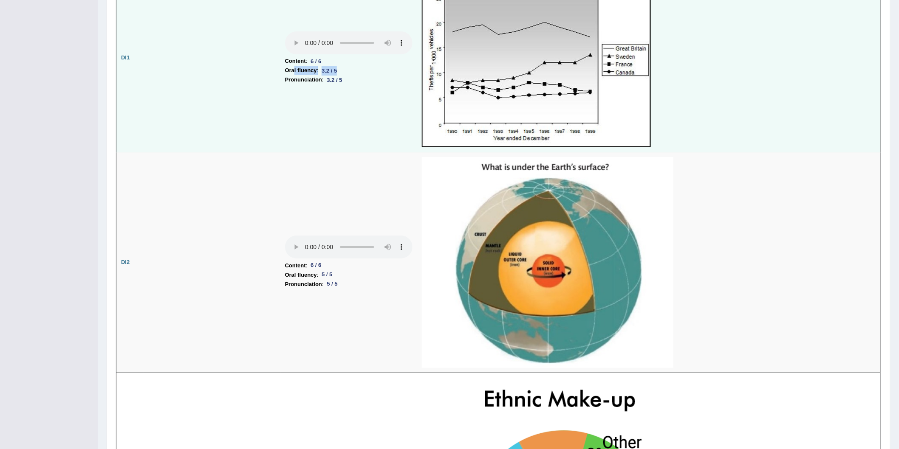
drag, startPoint x: 342, startPoint y: 65, endPoint x: 295, endPoint y: 65, distance: 47.6
click at [295, 66] on li "Oral fluency : 3.2 / 5" at bounding box center [348, 70] width 127 height 9
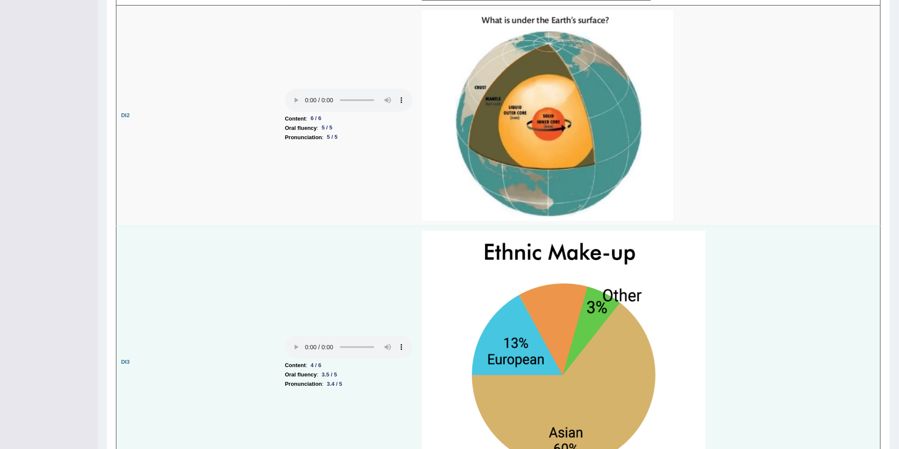
scroll to position [1416, 0]
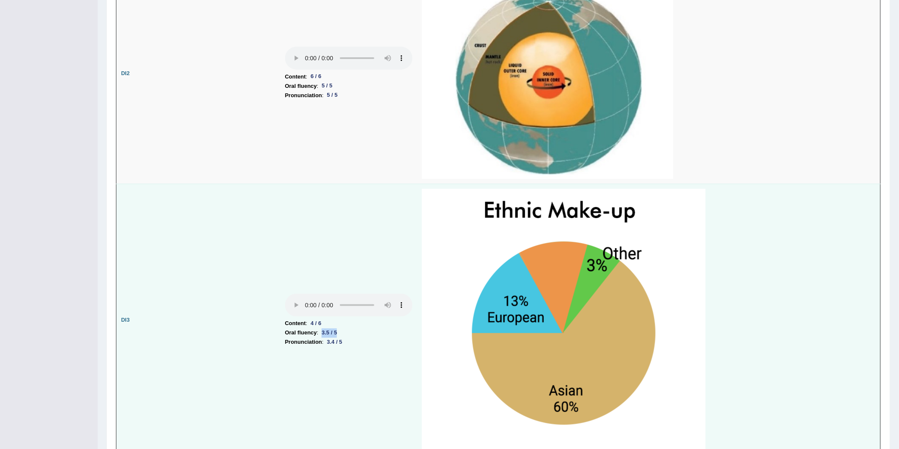
drag, startPoint x: 350, startPoint y: 333, endPoint x: 284, endPoint y: 332, distance: 65.9
click at [284, 332] on td "Content : 4 / 6 Oral fluency : 3.5 / 5 Pronunciation : 3.4 / 5" at bounding box center [348, 320] width 137 height 273
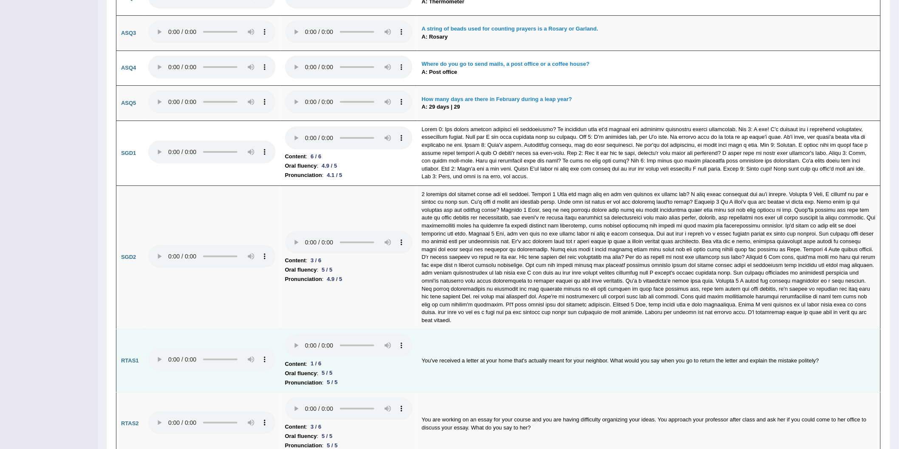
scroll to position [2614, 0]
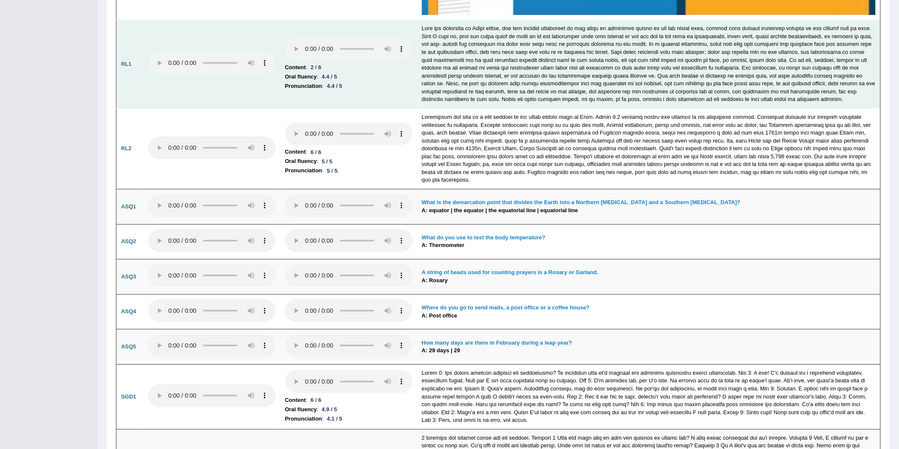
click at [444, 62] on td at bounding box center [648, 64] width 463 height 89
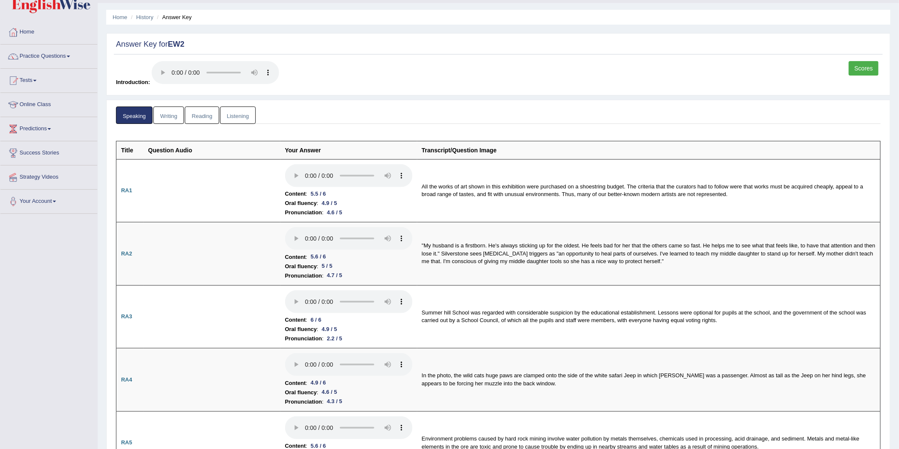
scroll to position [0, 0]
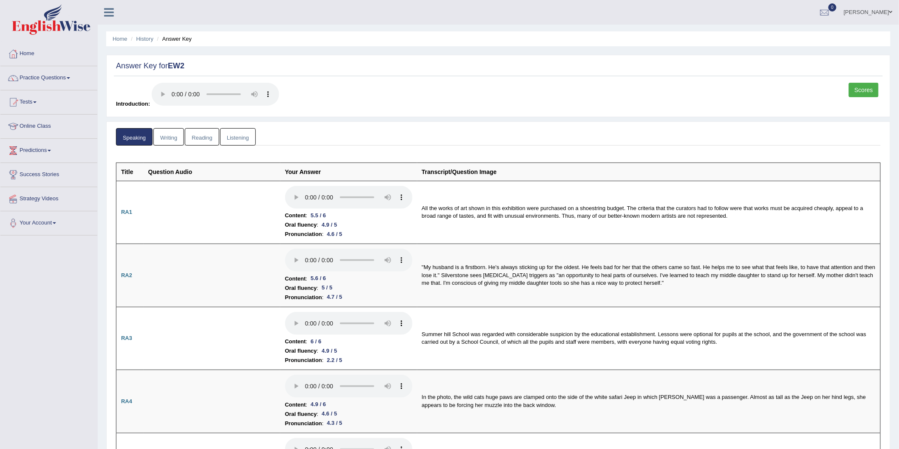
click at [444, 88] on link "Scores" at bounding box center [864, 90] width 30 height 14
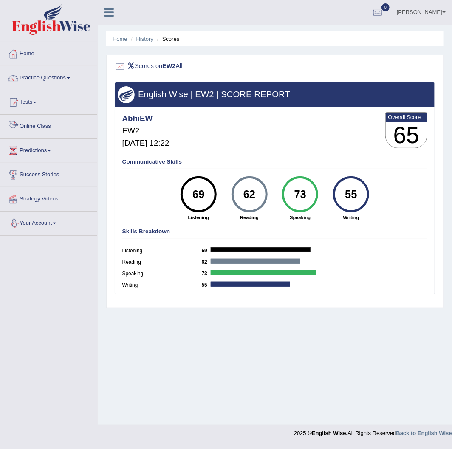
click at [249, 194] on div "62" at bounding box center [249, 194] width 26 height 31
drag, startPoint x: 236, startPoint y: 210, endPoint x: 288, endPoint y: 192, distance: 54.7
click at [288, 176] on div "69 Listening 62 [GEOGRAPHIC_DATA] 73 Speaking 55 Writing" at bounding box center [274, 176] width 305 height 0
click at [351, 222] on div "Communicative Skills 69 Listening 62 [GEOGRAPHIC_DATA] 73 Speaking 55 Writing" at bounding box center [274, 189] width 309 height 68
click at [346, 198] on div "55" at bounding box center [351, 194] width 26 height 31
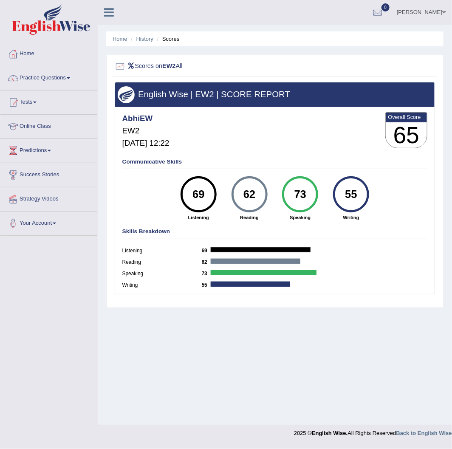
drag, startPoint x: 345, startPoint y: 200, endPoint x: 372, endPoint y: 200, distance: 27.2
click at [372, 200] on div "55 Writing" at bounding box center [351, 198] width 51 height 45
click at [368, 203] on div "55 Writing" at bounding box center [351, 198] width 51 height 45
drag, startPoint x: 336, startPoint y: 196, endPoint x: 372, endPoint y: 194, distance: 35.3
click at [372, 194] on div "55 Writing" at bounding box center [351, 198] width 51 height 45
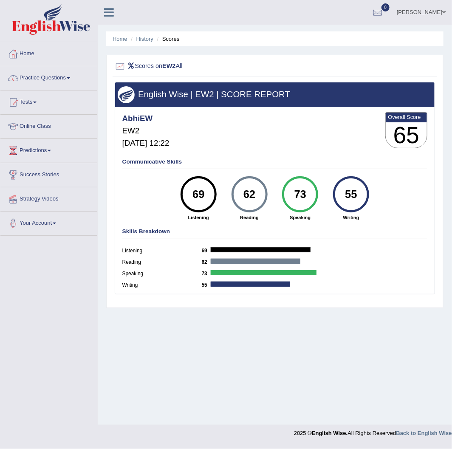
click at [364, 196] on div "55" at bounding box center [351, 194] width 36 height 36
click at [230, 194] on div "62 [GEOGRAPHIC_DATA]" at bounding box center [249, 198] width 51 height 45
drag, startPoint x: 285, startPoint y: 186, endPoint x: 319, endPoint y: 187, distance: 33.6
click at [319, 187] on div "73 Speaking" at bounding box center [300, 198] width 51 height 45
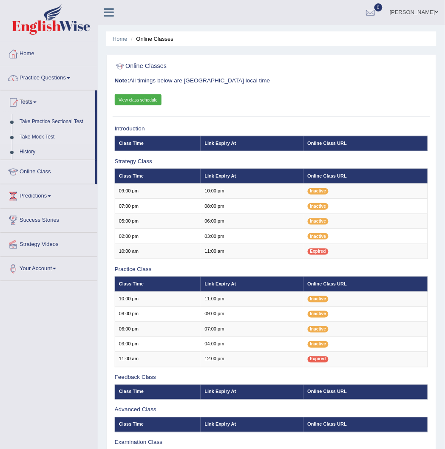
drag, startPoint x: 28, startPoint y: 152, endPoint x: 70, endPoint y: 141, distance: 43.5
click at [28, 152] on link "History" at bounding box center [55, 151] width 79 height 15
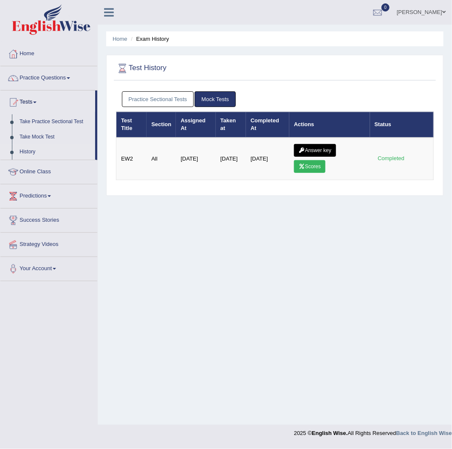
click at [171, 104] on link "Practice Sectional Tests" at bounding box center [158, 99] width 72 height 16
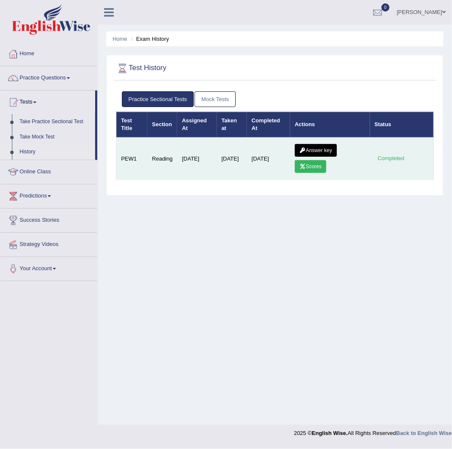
click at [314, 140] on td "Answer key Scores" at bounding box center [330, 159] width 80 height 42
click at [313, 154] on link "Answer key" at bounding box center [316, 150] width 42 height 13
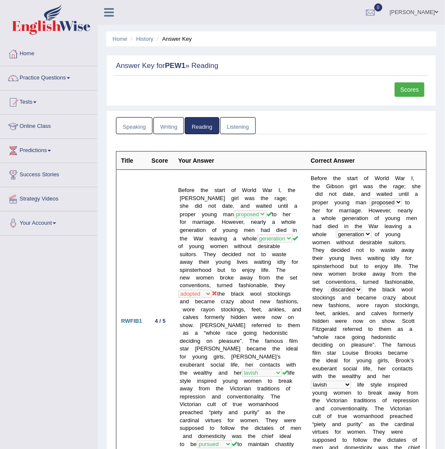
click at [128, 126] on link "Speaking" at bounding box center [134, 125] width 37 height 17
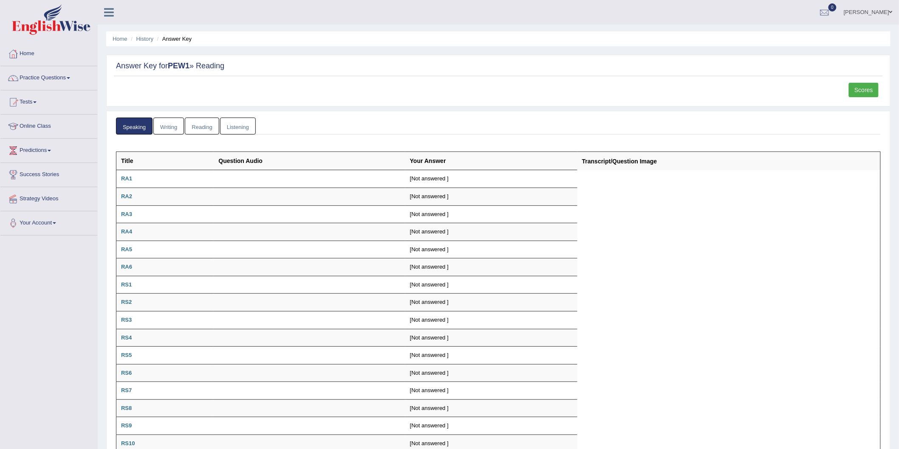
click at [167, 125] on link "Writing" at bounding box center [168, 126] width 31 height 17
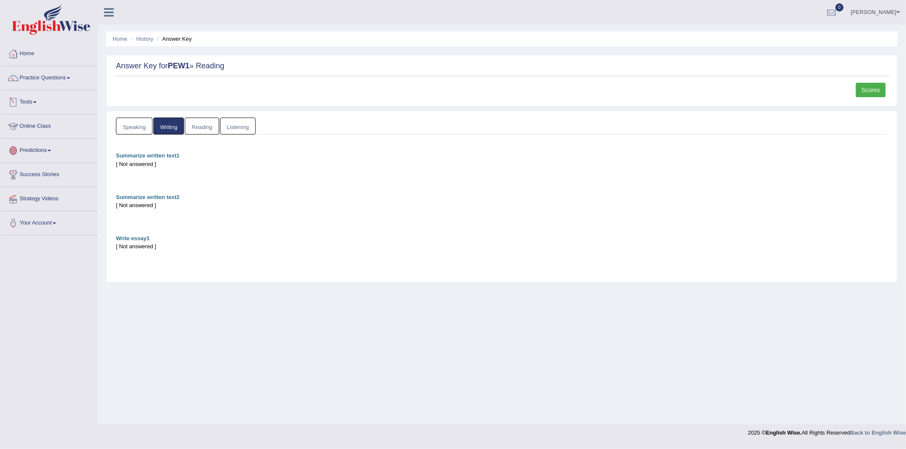
click at [33, 105] on link "Tests" at bounding box center [48, 100] width 97 height 21
click at [32, 149] on link "History" at bounding box center [55, 151] width 79 height 15
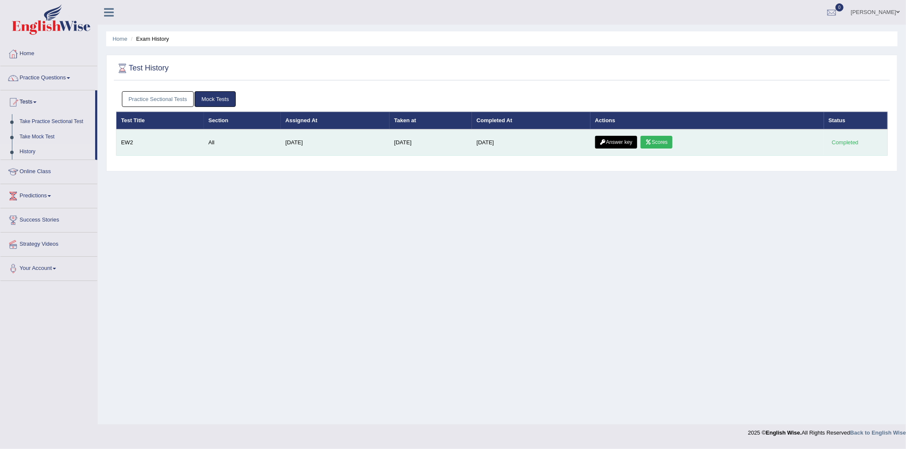
click at [627, 140] on link "Answer key" at bounding box center [616, 142] width 42 height 13
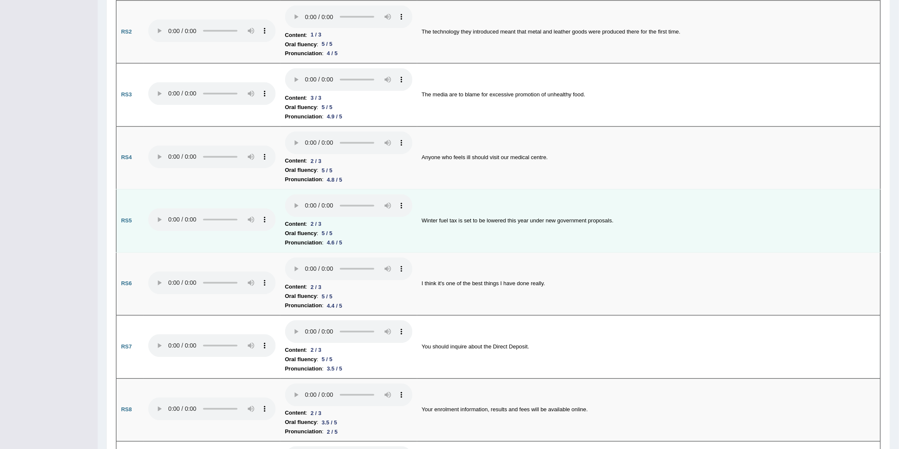
scroll to position [661, 0]
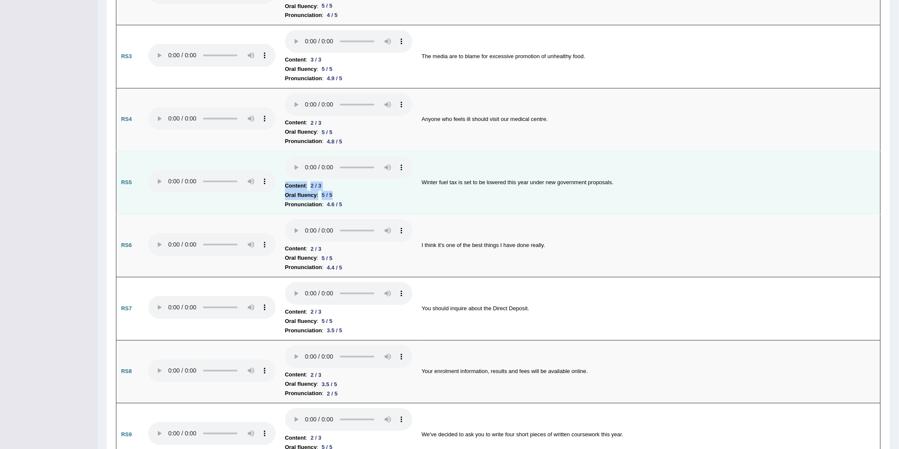
drag, startPoint x: 341, startPoint y: 192, endPoint x: 265, endPoint y: 195, distance: 76.1
click at [265, 195] on tr "RS5 Content : 2 / 3 Oral fluency : 5 / 5 Pronunciation : 4.6 / 5 Winter fuel ta…" at bounding box center [498, 183] width 764 height 63
click at [353, 198] on li "Oral fluency : 5 / 5" at bounding box center [348, 195] width 127 height 9
drag, startPoint x: 347, startPoint y: 201, endPoint x: 323, endPoint y: 203, distance: 23.5
click at [323, 203] on li "Pronunciation : 4.6 / 5" at bounding box center [348, 205] width 127 height 9
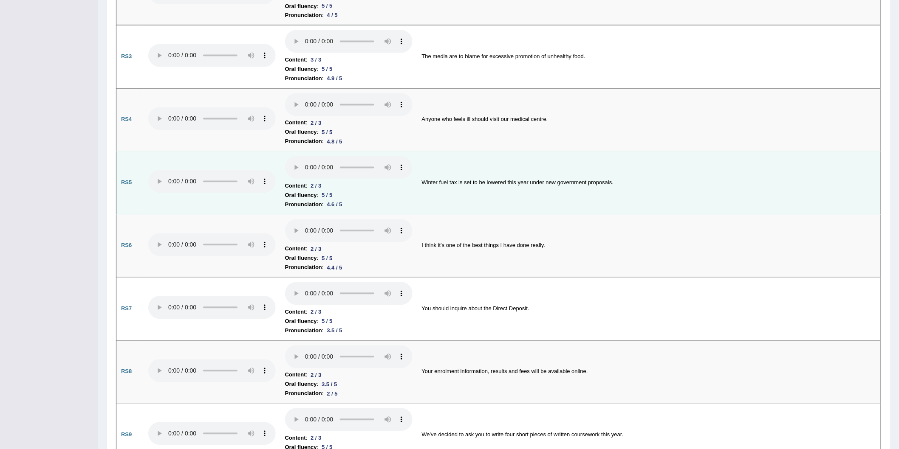
click at [319, 204] on b "Pronunciation" at bounding box center [303, 205] width 37 height 9
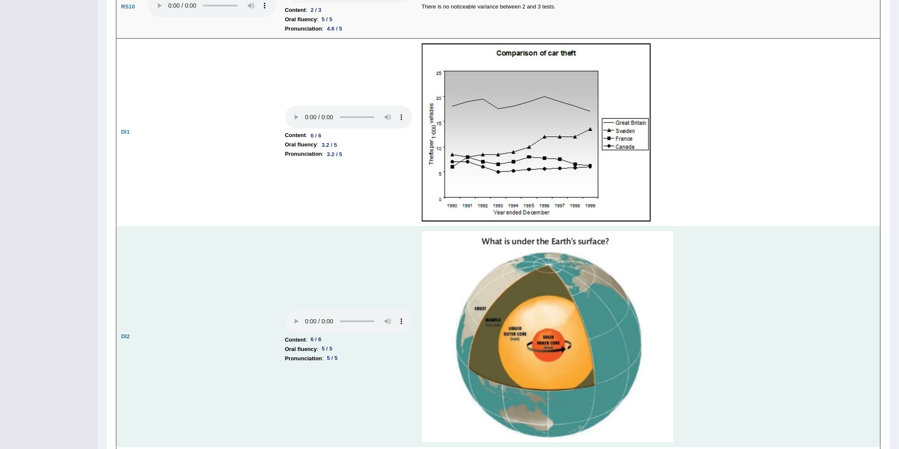
scroll to position [1227, 0]
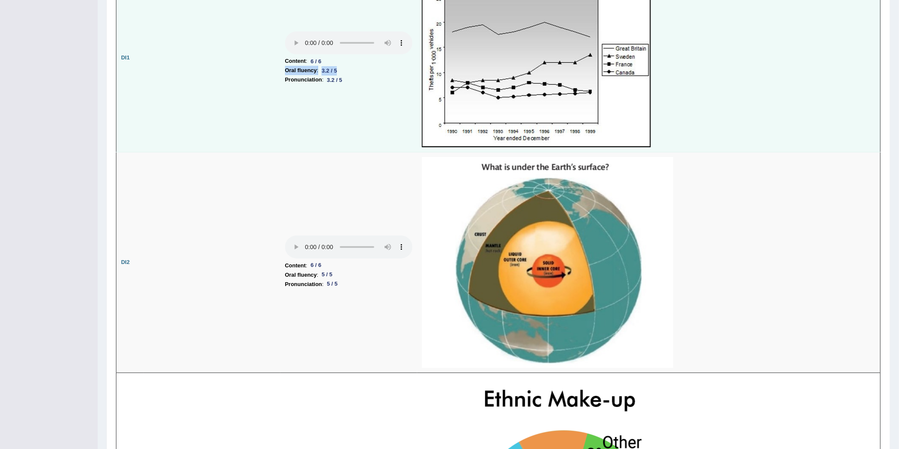
drag, startPoint x: 347, startPoint y: 69, endPoint x: 285, endPoint y: 72, distance: 62.1
click at [285, 72] on li "Oral fluency : 3.2 / 5" at bounding box center [348, 70] width 127 height 9
click at [331, 76] on div "3.2 / 5" at bounding box center [335, 80] width 22 height 9
drag, startPoint x: 348, startPoint y: 67, endPoint x: 279, endPoint y: 70, distance: 69.7
click at [279, 70] on tr "DI1 Content : 6 / 6 Oral fluency : 3.2 / 5 Pronunciation : 3.2 / 5" at bounding box center [498, 58] width 764 height 188
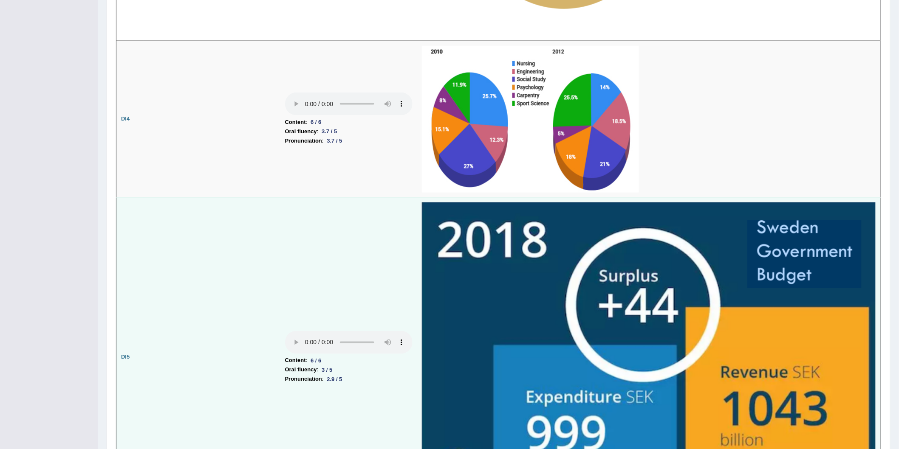
scroll to position [1888, 0]
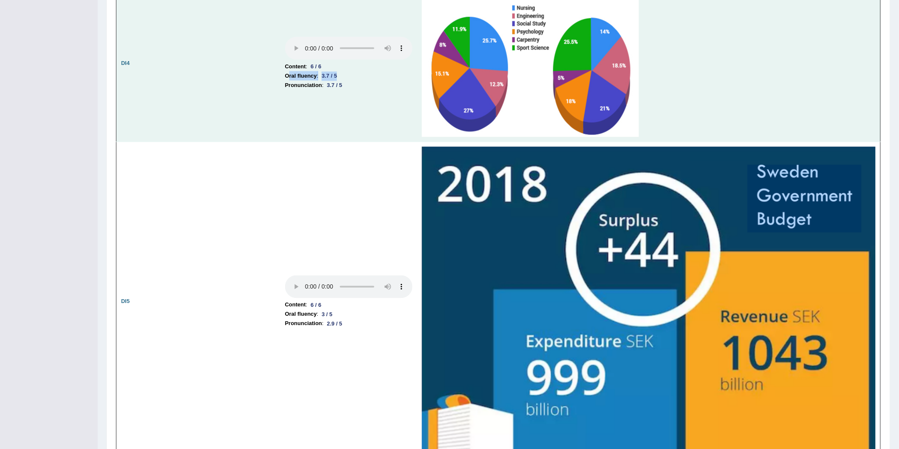
drag, startPoint x: 356, startPoint y: 73, endPoint x: 290, endPoint y: 75, distance: 65.4
click at [290, 75] on li "Oral fluency : 3.7 / 5" at bounding box center [348, 75] width 127 height 9
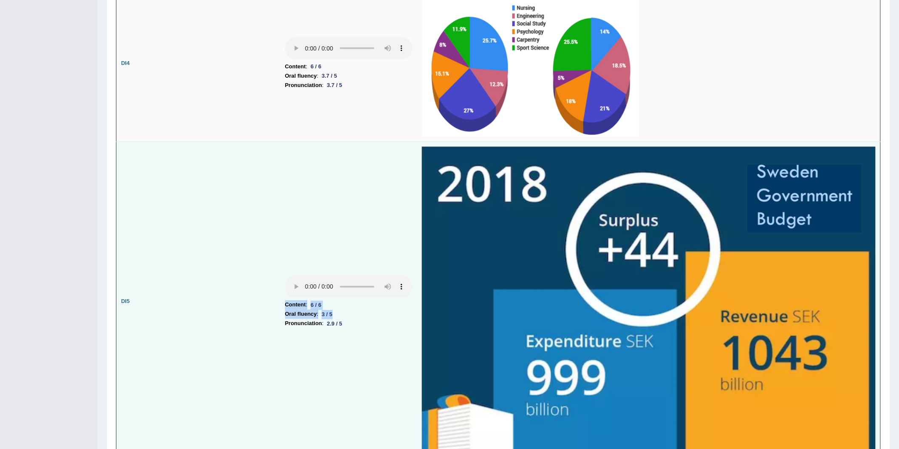
drag, startPoint x: 338, startPoint y: 312, endPoint x: 278, endPoint y: 312, distance: 59.9
click at [278, 312] on tr "DI5 Content : 6 / 6 Oral fluency : 3 / 5 Pronunciation : 2.9 / 5" at bounding box center [498, 302] width 764 height 321
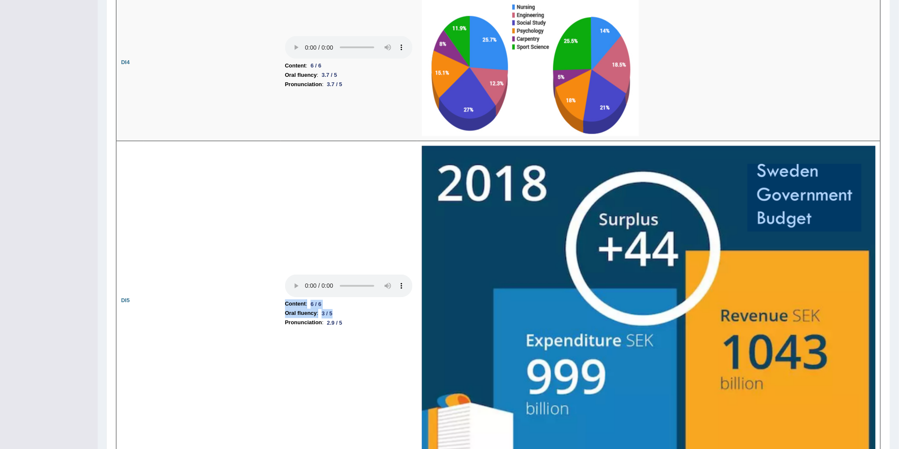
scroll to position [2077, 0]
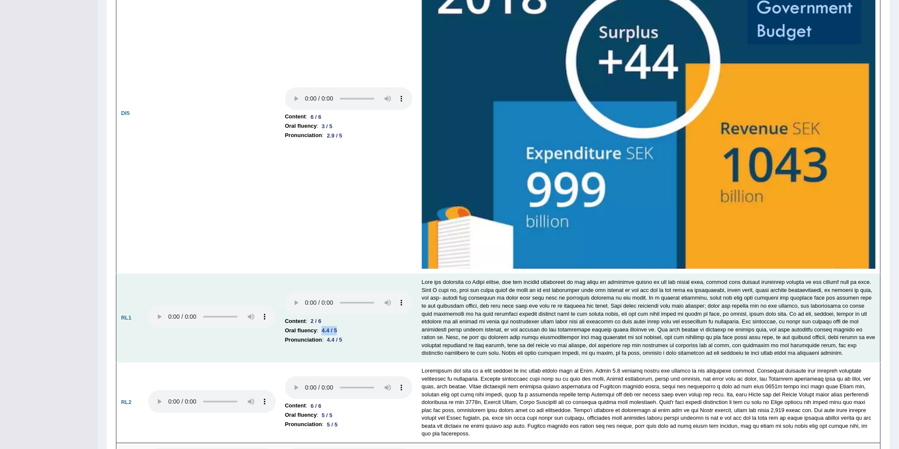
drag, startPoint x: 345, startPoint y: 328, endPoint x: 282, endPoint y: 326, distance: 62.5
click at [282, 326] on td "Content : 2 / 6 Oral fluency : 4.4 / 5 Pronunciation : 4.4 / 5" at bounding box center [348, 318] width 137 height 89
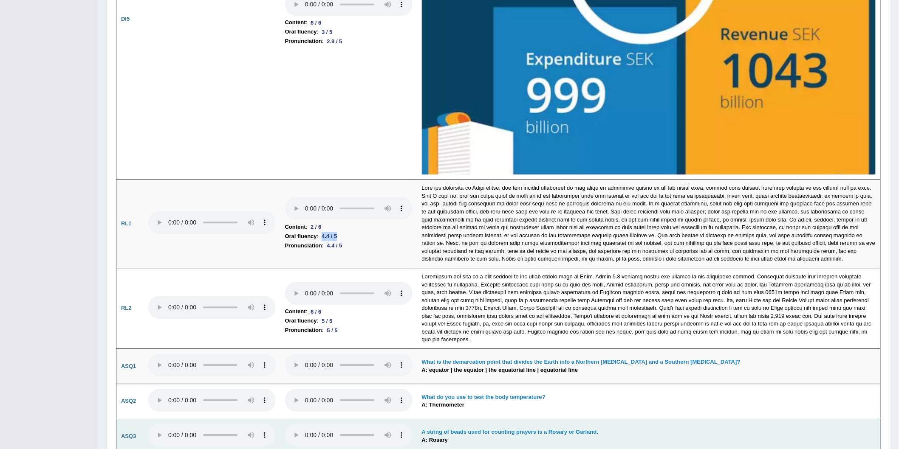
scroll to position [2266, 0]
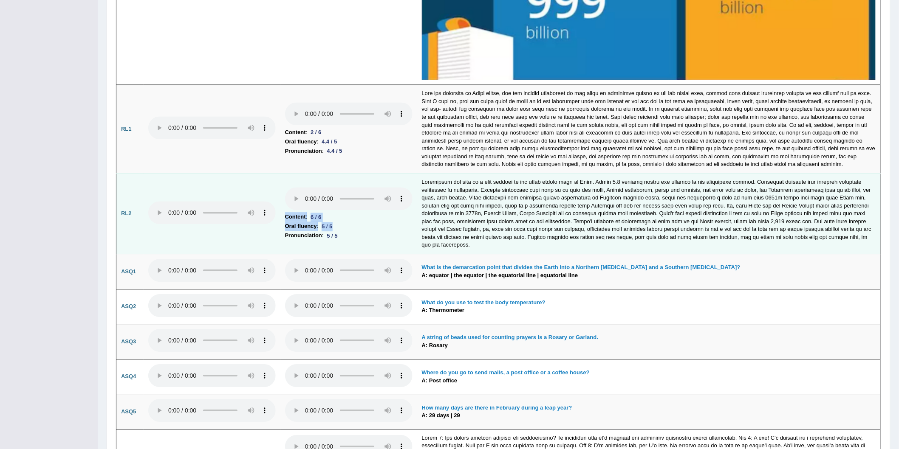
drag, startPoint x: 348, startPoint y: 223, endPoint x: 278, endPoint y: 219, distance: 70.2
click at [278, 219] on tr "RL2 Content : 6 / 6 Oral fluency : 5 / 5 Pronunciation : 5 / 5" at bounding box center [498, 213] width 764 height 81
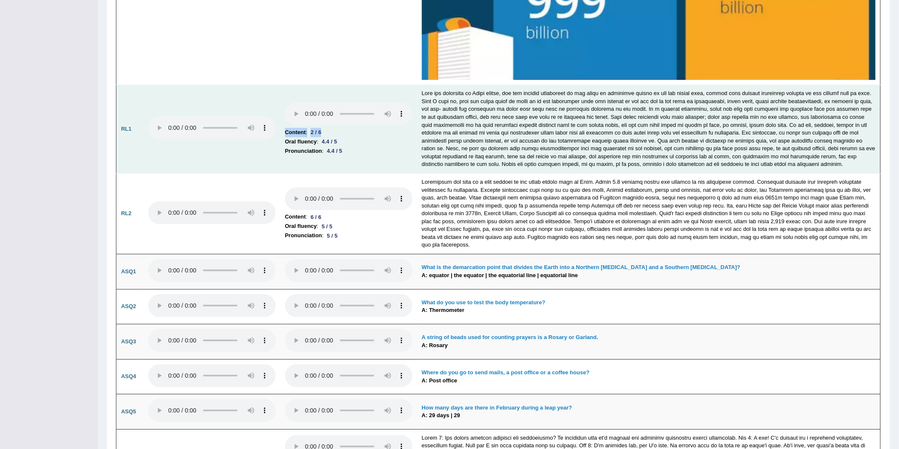
drag, startPoint x: 341, startPoint y: 129, endPoint x: 285, endPoint y: 125, distance: 55.8
click at [285, 125] on td "Content : 2 / 6 Oral fluency : 4.4 / 5 Pronunciation : 4.4 / 5" at bounding box center [348, 129] width 137 height 89
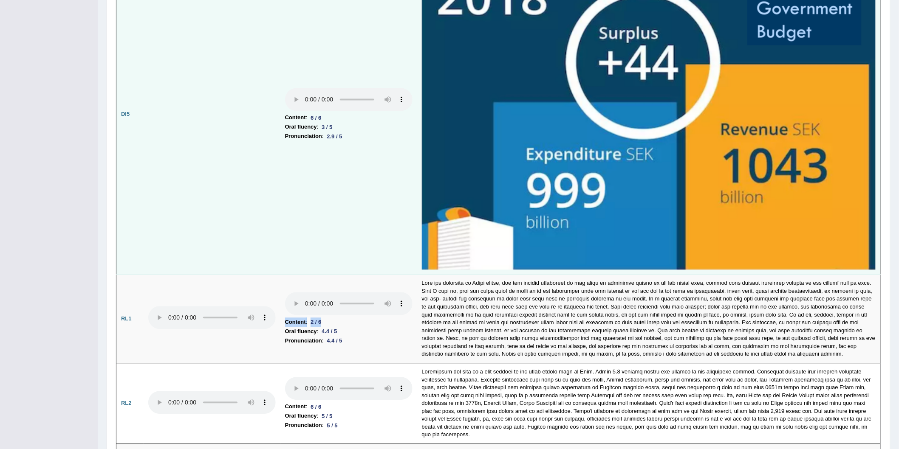
scroll to position [2029, 0]
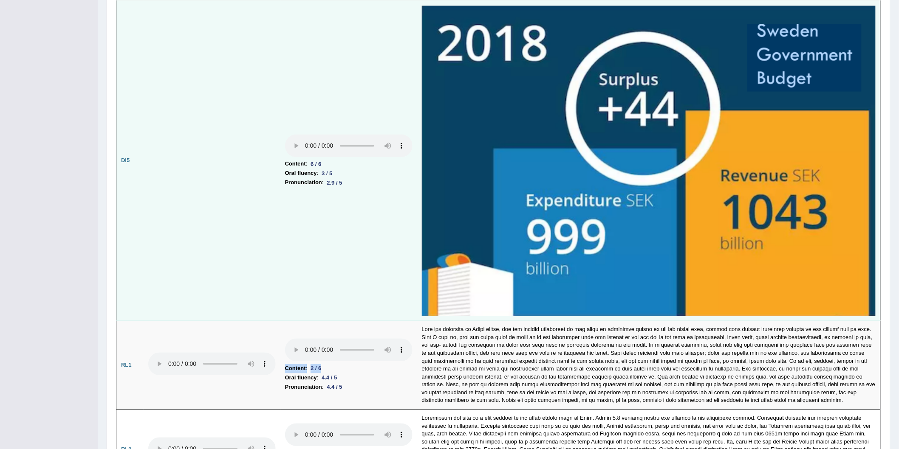
click at [512, 157] on img at bounding box center [649, 161] width 454 height 311
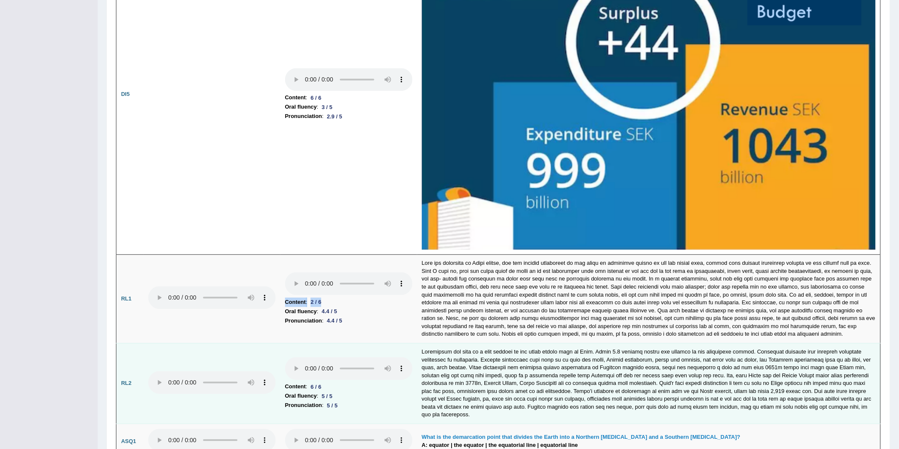
scroll to position [2171, 0]
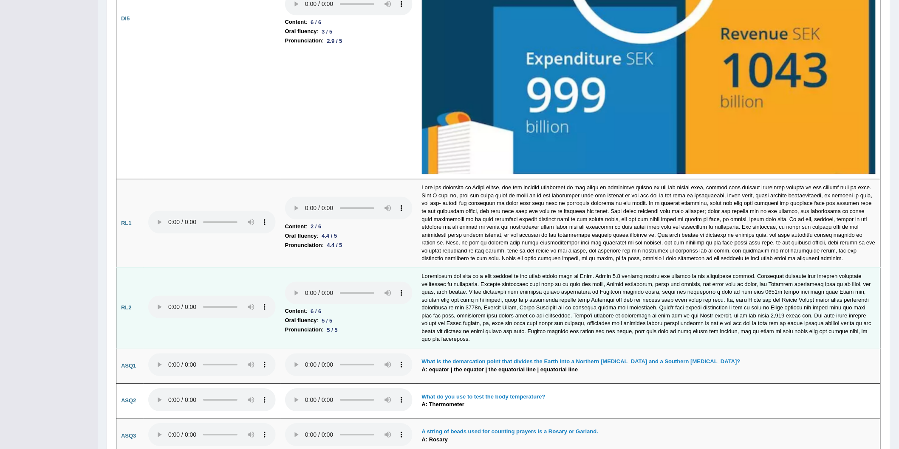
drag, startPoint x: 384, startPoint y: 331, endPoint x: 406, endPoint y: 326, distance: 21.8
click at [384, 333] on li "Pronunciation : 5 / 5" at bounding box center [348, 329] width 127 height 9
click at [511, 313] on td at bounding box center [648, 308] width 463 height 81
drag, startPoint x: 324, startPoint y: 307, endPoint x: 293, endPoint y: 307, distance: 31.0
click at [293, 307] on li "Content : 6 / 6" at bounding box center [348, 311] width 127 height 9
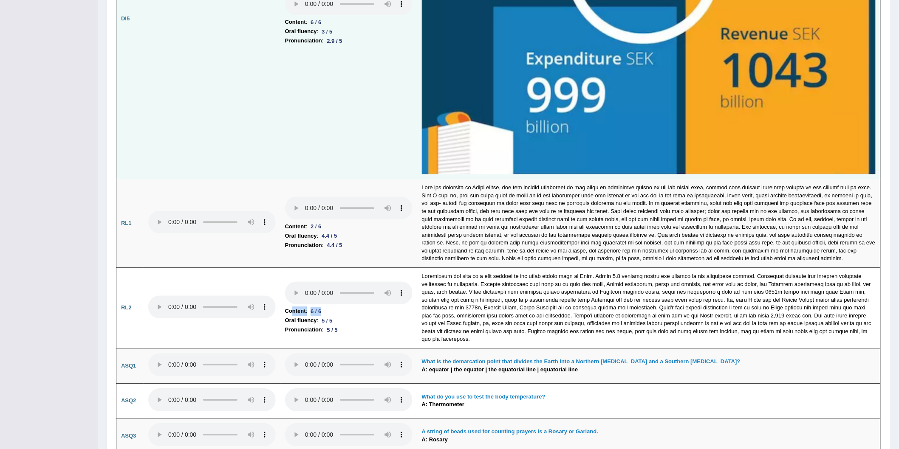
click at [630, 55] on img at bounding box center [649, 19] width 454 height 311
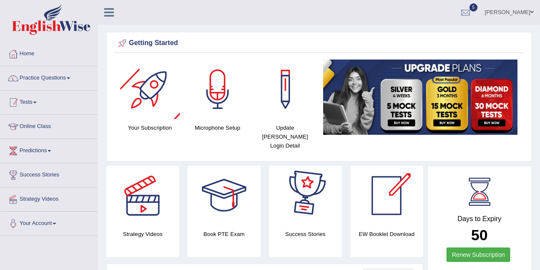
click at [67, 80] on link "Practice Questions" at bounding box center [48, 76] width 97 height 21
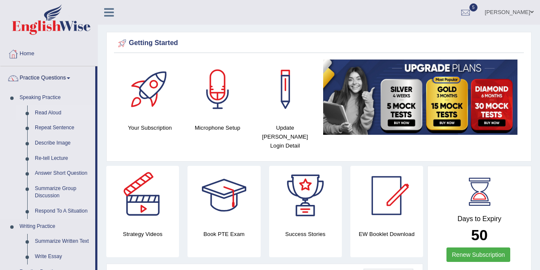
click at [45, 113] on link "Read Aloud" at bounding box center [63, 112] width 64 height 15
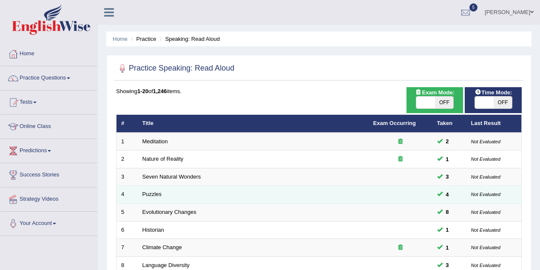
click at [152, 186] on td "Puzzles" at bounding box center [253, 195] width 231 height 18
click at [155, 193] on link "Puzzles" at bounding box center [152, 194] width 20 height 6
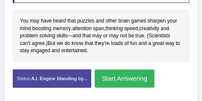
click at [117, 78] on button "Start Answering" at bounding box center [125, 79] width 60 height 18
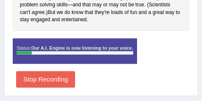
scroll to position [257, 0]
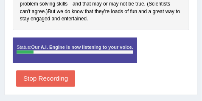
click at [68, 81] on button "Stop Recording" at bounding box center [45, 79] width 59 height 17
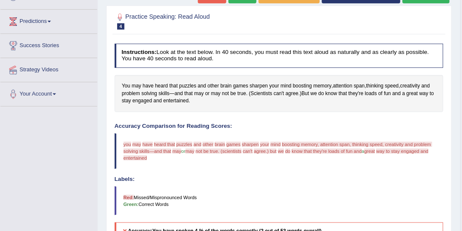
scroll to position [89, 0]
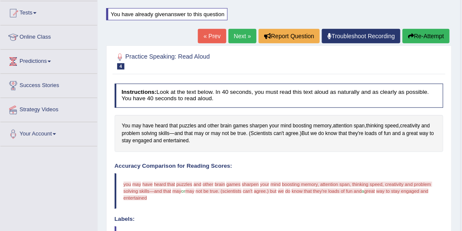
click at [410, 35] on icon "button" at bounding box center [411, 36] width 6 height 6
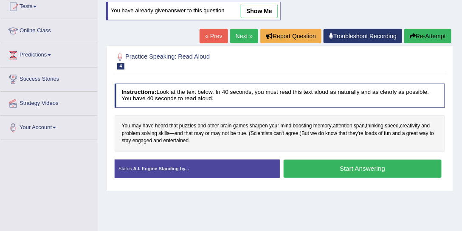
drag, startPoint x: 0, startPoint y: 0, endPoint x: 311, endPoint y: 145, distance: 343.1
click at [311, 145] on div "You may have heard that puzzles and other brain games sharpen your mind boostin…" at bounding box center [280, 133] width 331 height 37
drag, startPoint x: 354, startPoint y: 178, endPoint x: 407, endPoint y: 211, distance: 62.2
click at [393, 204] on div "Home Practice Speaking: Read Aloud Puzzles * Remember to use the device Microph…" at bounding box center [280, 116] width 364 height 425
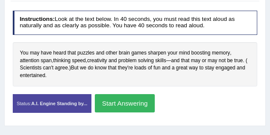
scroll to position [152, 0]
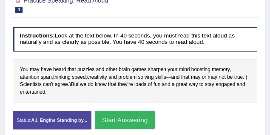
click at [129, 120] on button "Start Answering" at bounding box center [125, 119] width 60 height 18
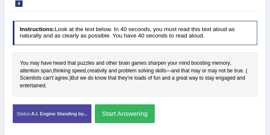
scroll to position [146, 0]
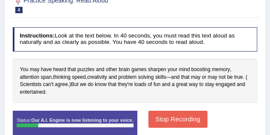
click at [185, 118] on button "Stop Recording" at bounding box center [177, 118] width 59 height 17
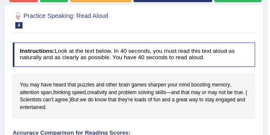
scroll to position [103, 0]
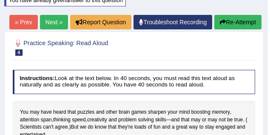
click at [232, 24] on button "Re-Attempt" at bounding box center [237, 22] width 47 height 14
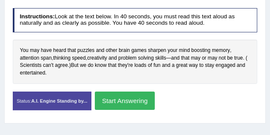
click at [130, 103] on button "Start Answering" at bounding box center [125, 100] width 60 height 18
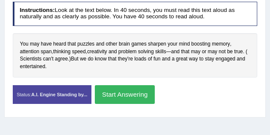
scroll to position [165, 0]
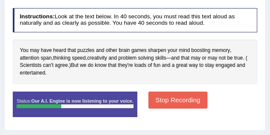
click at [189, 98] on button "Stop Recording" at bounding box center [177, 99] width 59 height 17
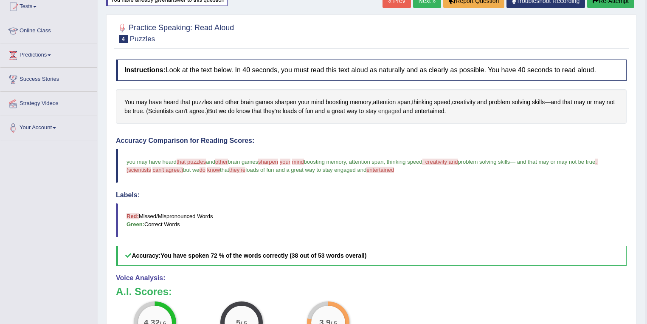
scroll to position [31, 0]
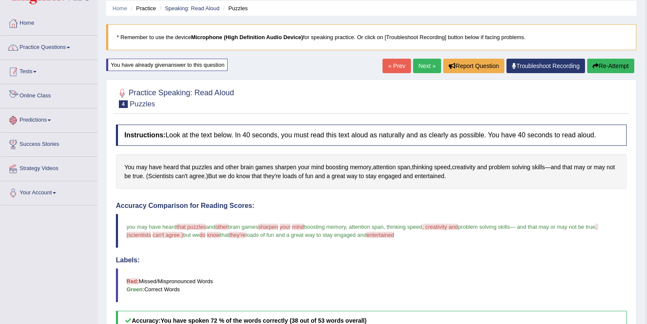
click at [48, 53] on link "Practice Questions" at bounding box center [48, 46] width 97 height 21
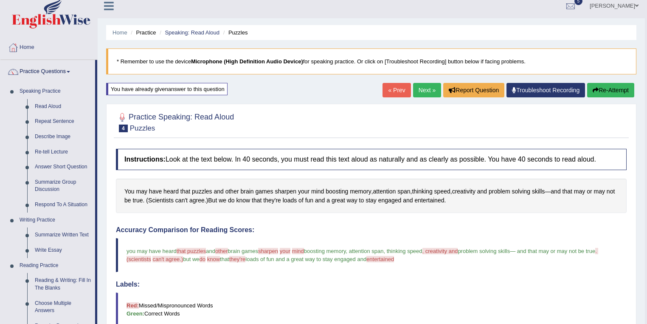
scroll to position [0, 0]
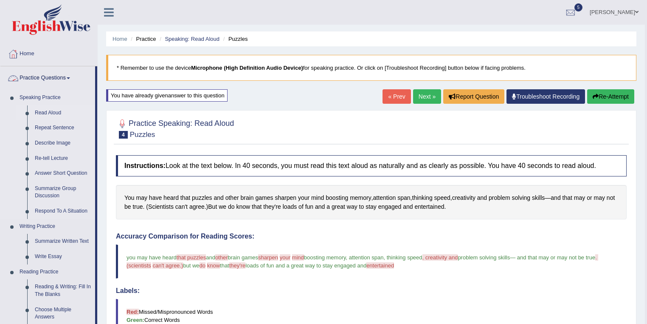
click at [44, 110] on link "Read Aloud" at bounding box center [63, 112] width 64 height 15
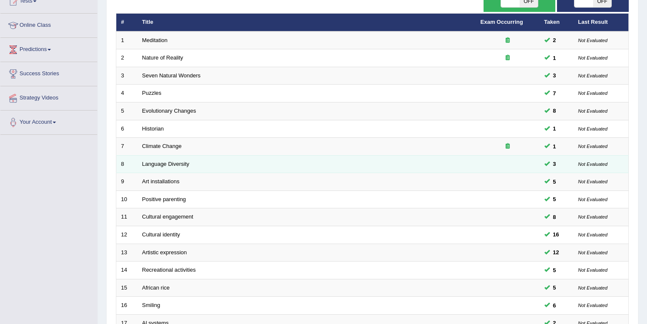
scroll to position [102, 0]
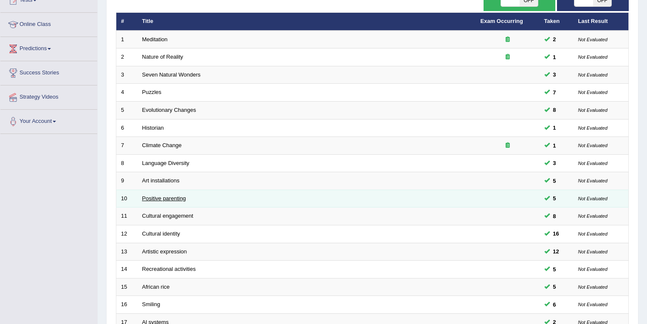
click at [152, 199] on link "Positive parenting" at bounding box center [164, 198] width 44 height 6
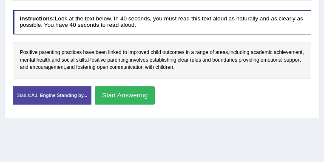
scroll to position [170, 0]
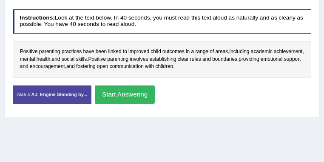
click at [155, 90] on button "Start Answering" at bounding box center [125, 94] width 60 height 18
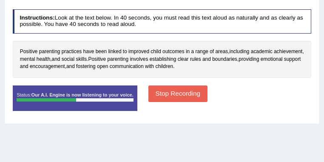
click at [207, 90] on button "Stop Recording" at bounding box center [177, 93] width 59 height 17
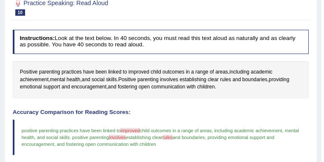
scroll to position [96, 0]
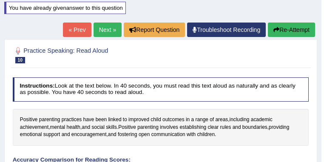
click at [288, 30] on button "Re-Attempt" at bounding box center [291, 30] width 47 height 14
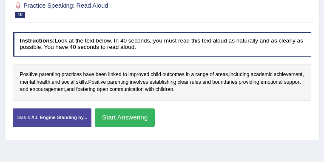
scroll to position [147, 0]
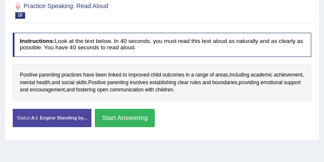
click at [155, 119] on button "Start Answering" at bounding box center [125, 118] width 60 height 18
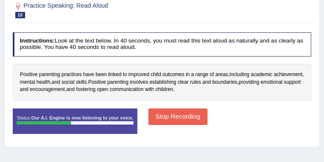
click at [207, 119] on button "Stop Recording" at bounding box center [177, 116] width 59 height 17
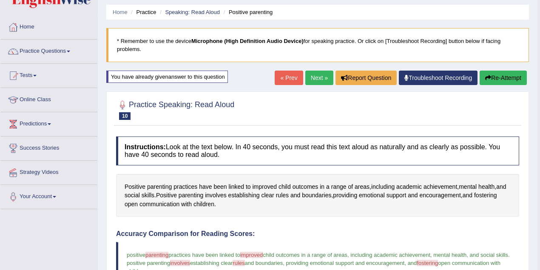
scroll to position [0, 0]
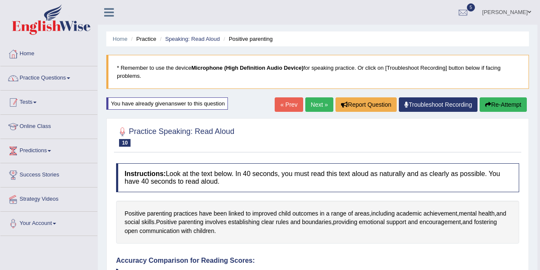
click at [38, 68] on link "Practice Questions" at bounding box center [48, 76] width 97 height 21
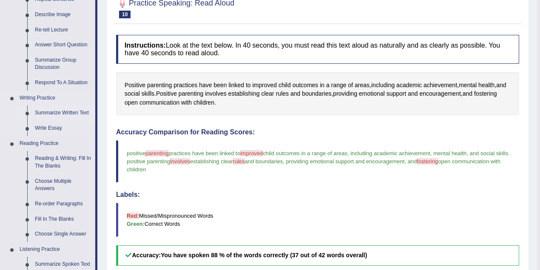
scroll to position [141, 0]
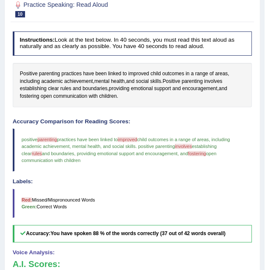
click at [181, 23] on div "Practice Speaking: Read Aloud 10 Positive parenting" at bounding box center [132, 9] width 243 height 25
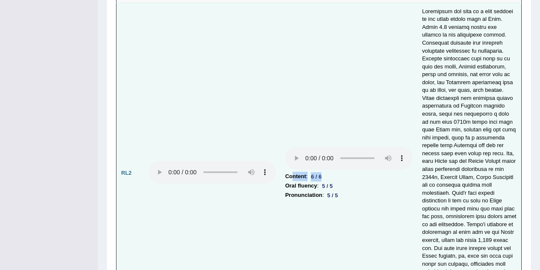
scroll to position [2171, 0]
